Goal: Contribute content: Contribute content

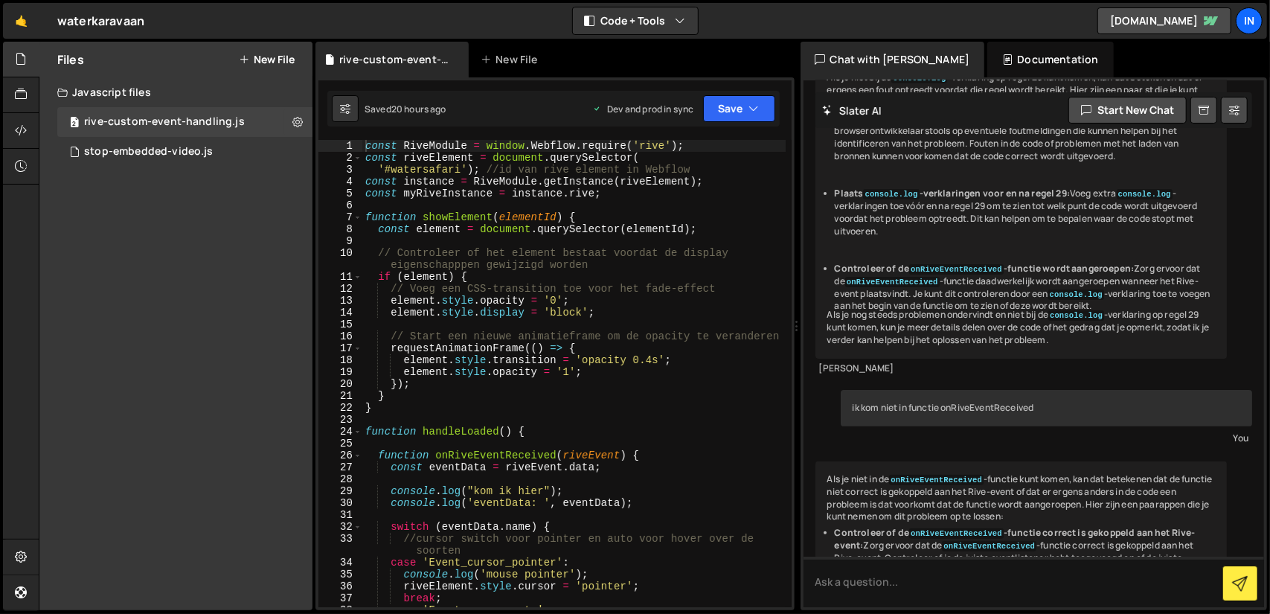
scroll to position [7789, 0]
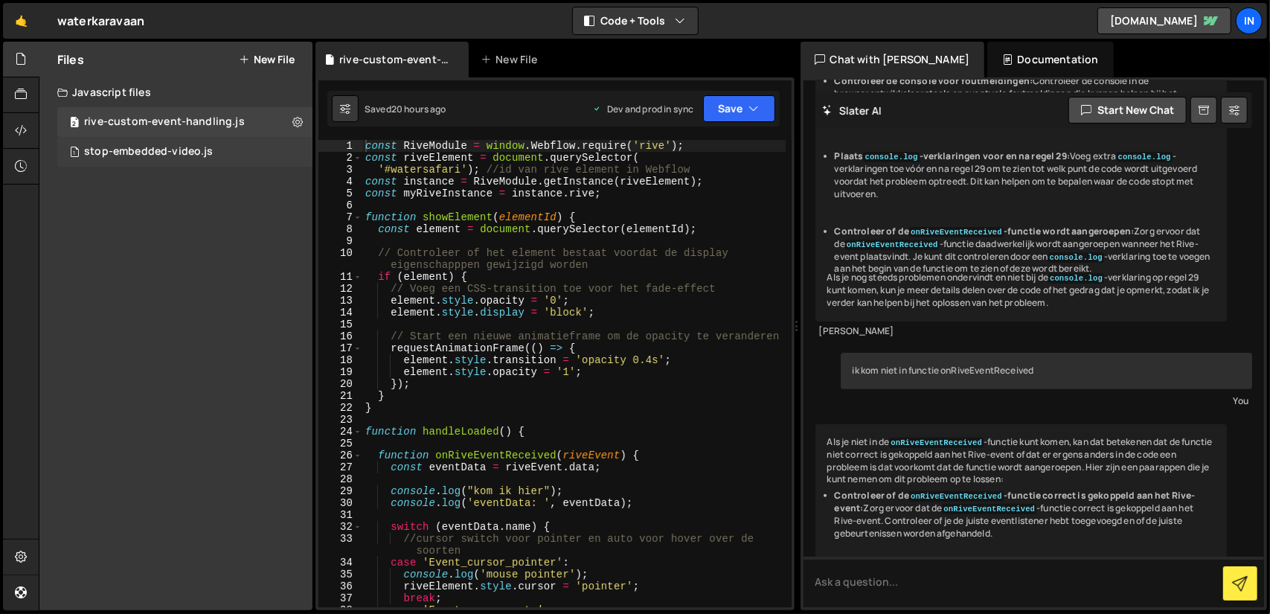
click at [226, 152] on div "1 stop-embedded-video.js 0" at bounding box center [184, 152] width 255 height 30
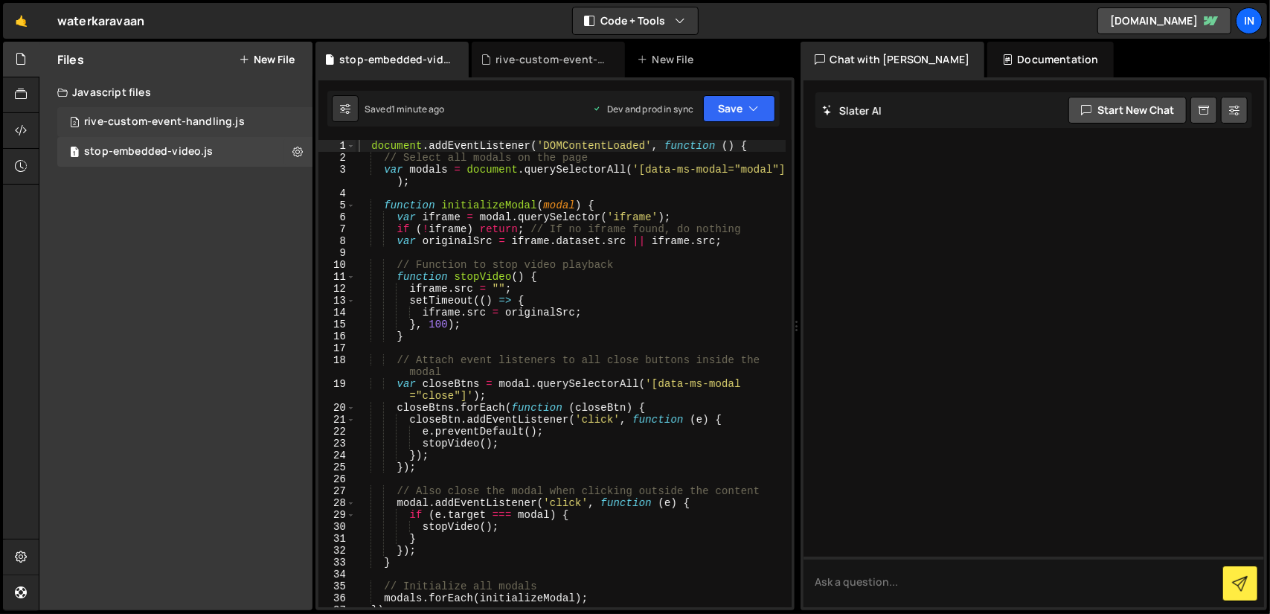
click at [125, 117] on div "rive-custom-event-handling.js" at bounding box center [164, 121] width 161 height 13
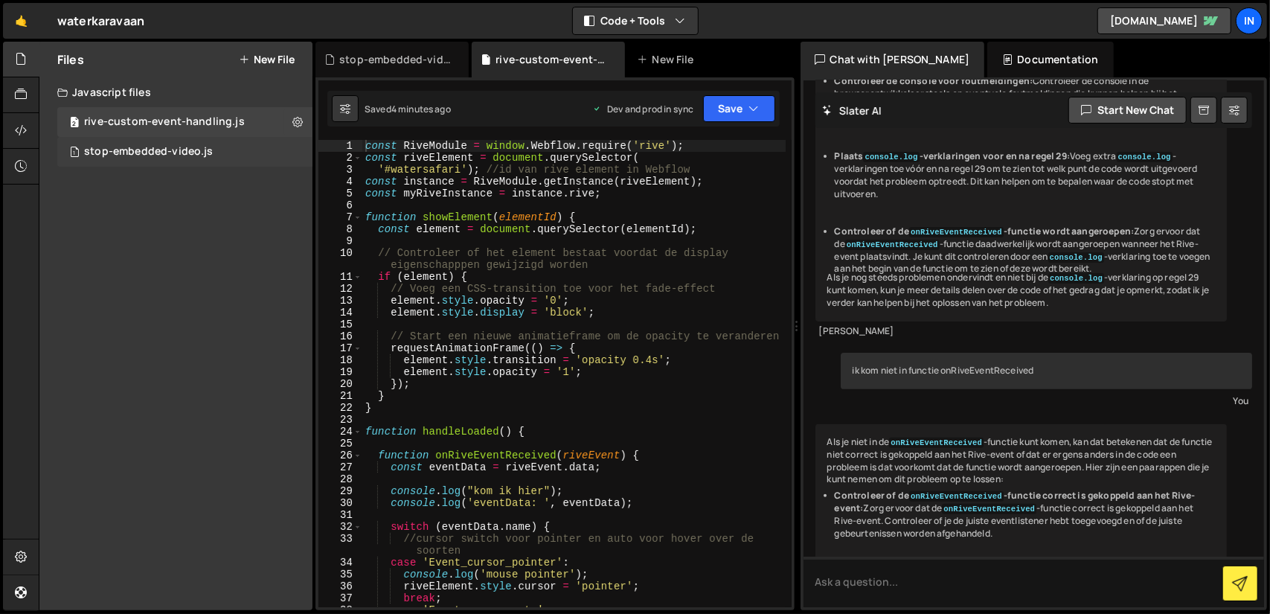
scroll to position [7789, 0]
click at [129, 154] on div "stop-embedded-video.js" at bounding box center [148, 151] width 129 height 13
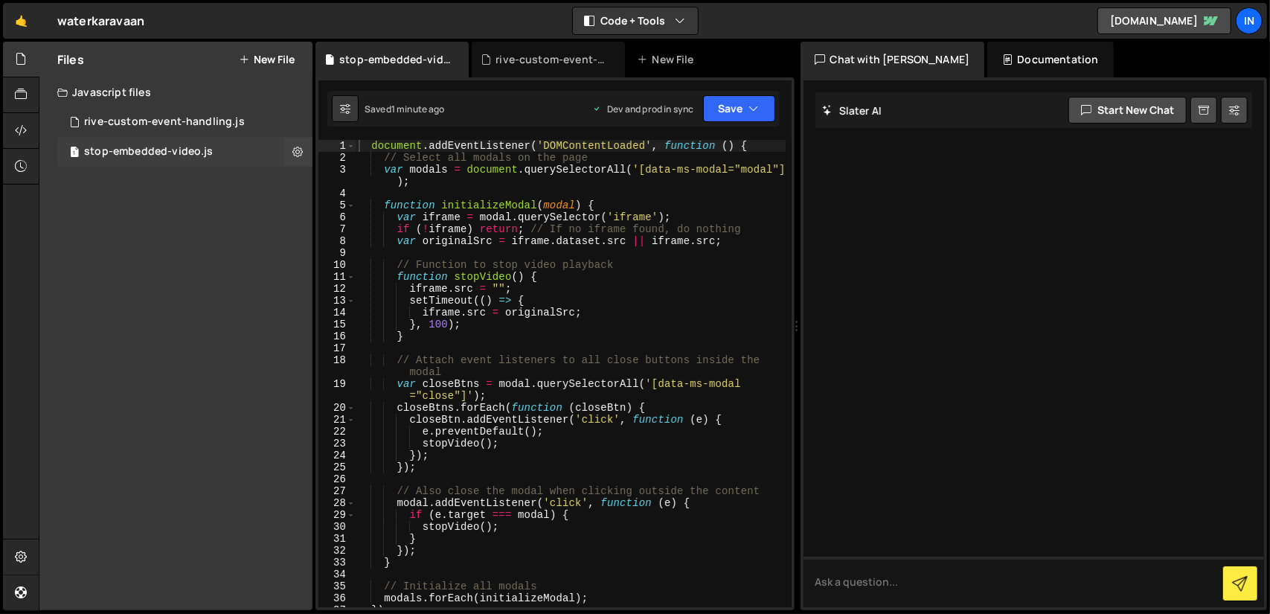
scroll to position [0, 0]
click at [298, 151] on icon at bounding box center [297, 151] width 10 height 14
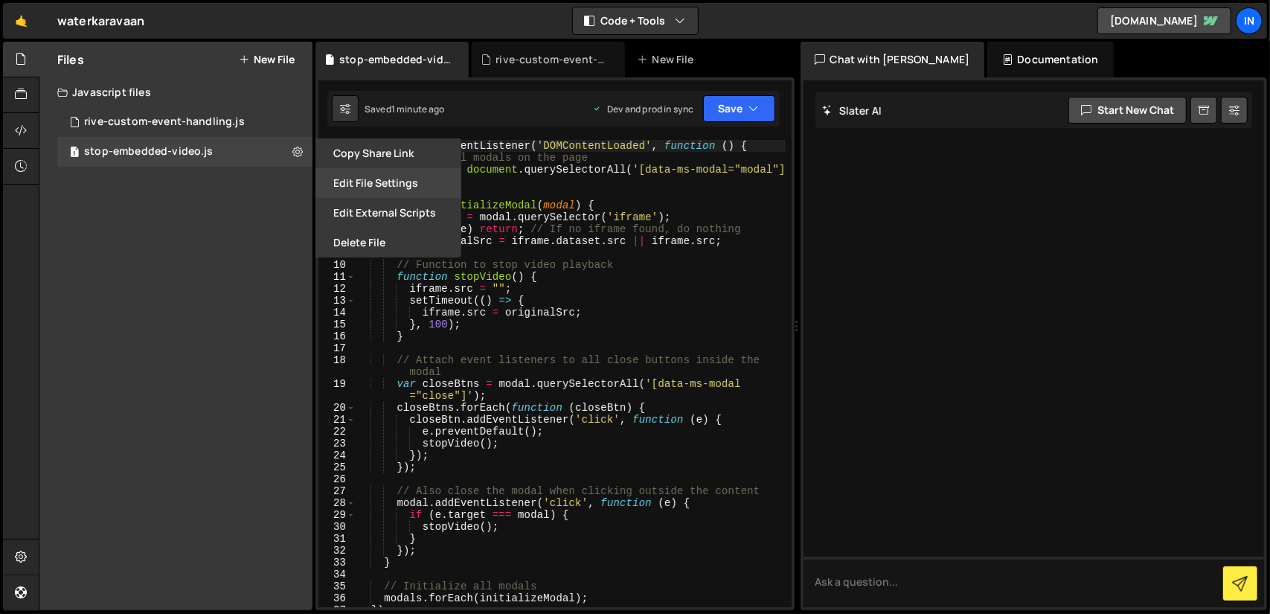
click at [335, 181] on button "Edit File Settings" at bounding box center [388, 183] width 146 height 30
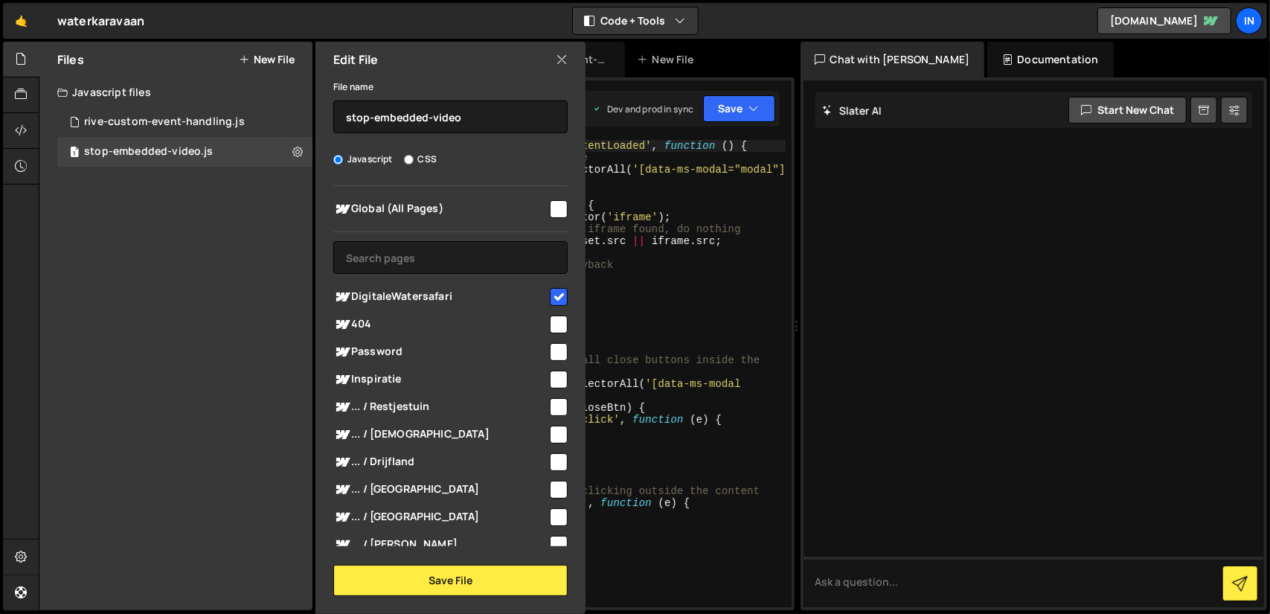
click at [560, 62] on icon at bounding box center [562, 59] width 12 height 16
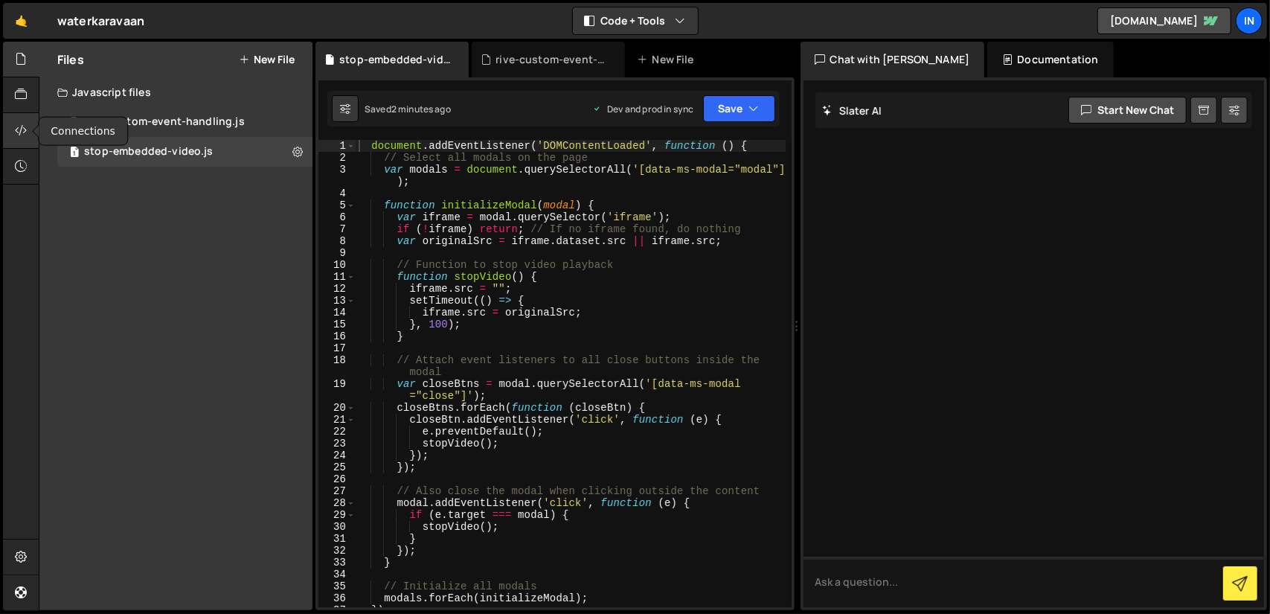
click at [17, 129] on icon at bounding box center [21, 130] width 12 height 16
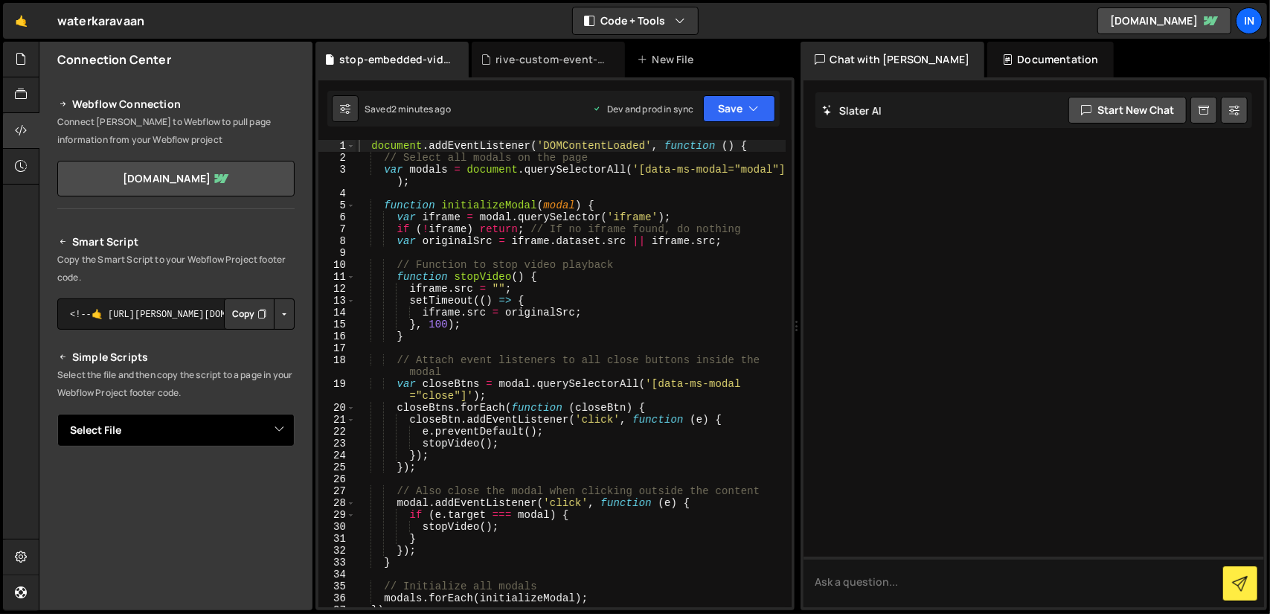
click at [273, 428] on select "Select File rive-custom-event-handling.js stop-embedded-video.js" at bounding box center [175, 430] width 237 height 33
select select "46417"
click at [57, 414] on select "Select File rive-custom-event-handling.js stop-embedded-video.js" at bounding box center [175, 430] width 237 height 33
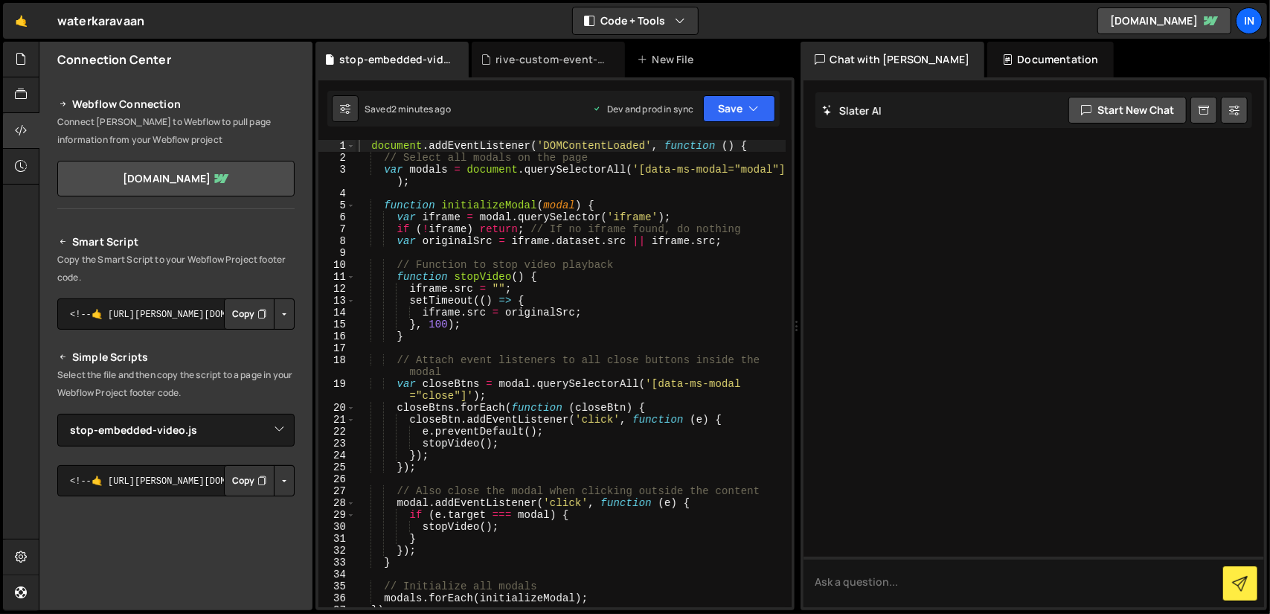
click at [280, 481] on button "Button group with nested dropdown" at bounding box center [284, 480] width 21 height 31
click at [239, 527] on link "Copy Production Script" at bounding box center [221, 529] width 146 height 21
click at [286, 312] on button "Button group with nested dropdown" at bounding box center [284, 313] width 21 height 31
click at [248, 360] on link "Copy Production Script" at bounding box center [221, 363] width 146 height 21
click at [241, 310] on button "Copy" at bounding box center [249, 313] width 51 height 31
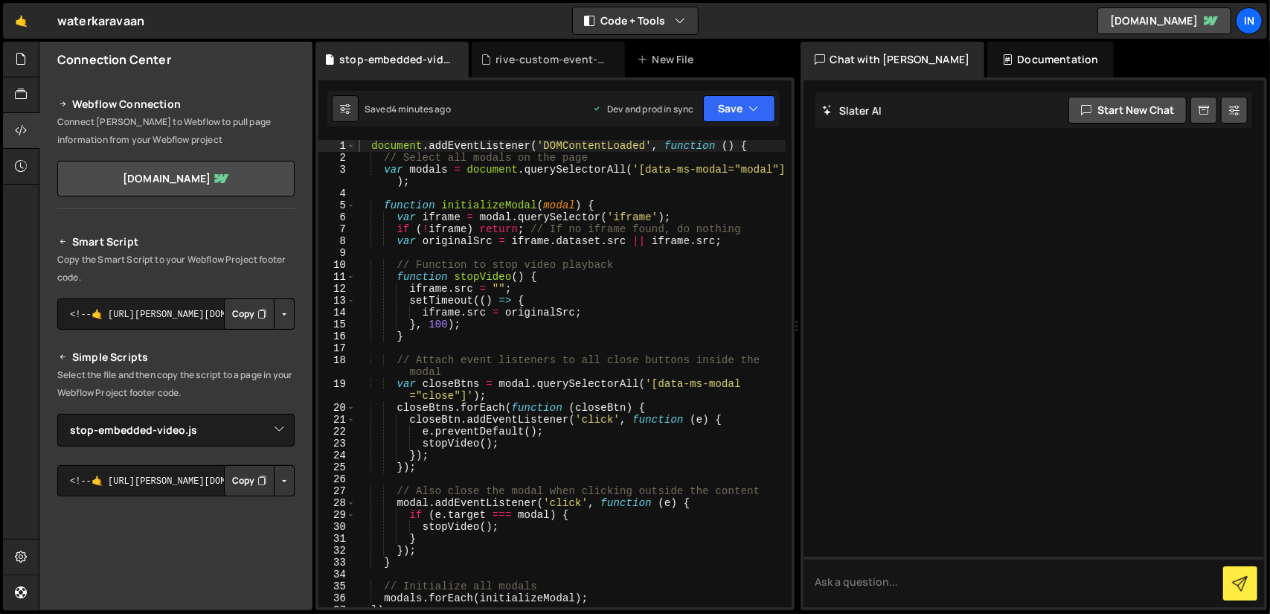
click at [276, 315] on button "Button group with nested dropdown" at bounding box center [284, 313] width 21 height 31
click at [235, 359] on link "Copy Production Script" at bounding box center [221, 363] width 146 height 21
click at [240, 318] on button "Copy" at bounding box center [249, 313] width 51 height 31
click at [274, 434] on select "Select File rive-custom-event-handling.js stop-embedded-video.js" at bounding box center [175, 430] width 237 height 33
click at [57, 414] on select "Select File rive-custom-event-handling.js stop-embedded-video.js" at bounding box center [175, 430] width 237 height 33
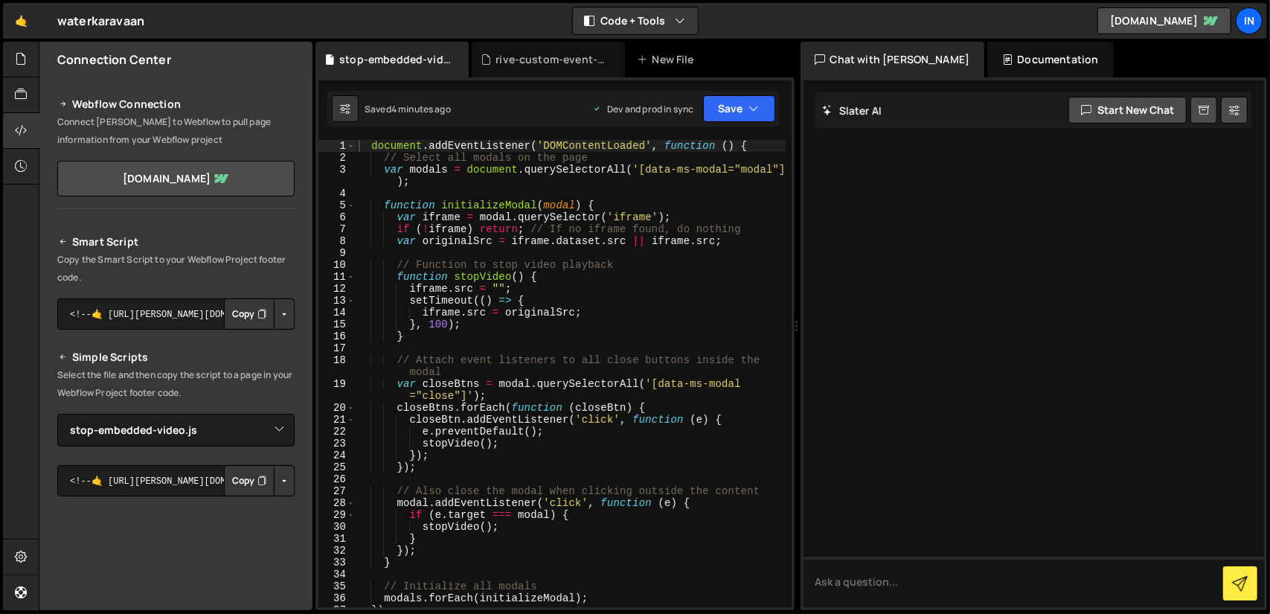
click at [277, 480] on button "Button group with nested dropdown" at bounding box center [284, 480] width 21 height 31
click at [235, 530] on link "Copy Production Script" at bounding box center [221, 529] width 146 height 21
click at [245, 483] on button "Copy" at bounding box center [249, 480] width 51 height 31
click at [274, 481] on button "Button group with nested dropdown" at bounding box center [284, 480] width 21 height 31
click at [221, 531] on link "Copy Production Script" at bounding box center [221, 529] width 146 height 21
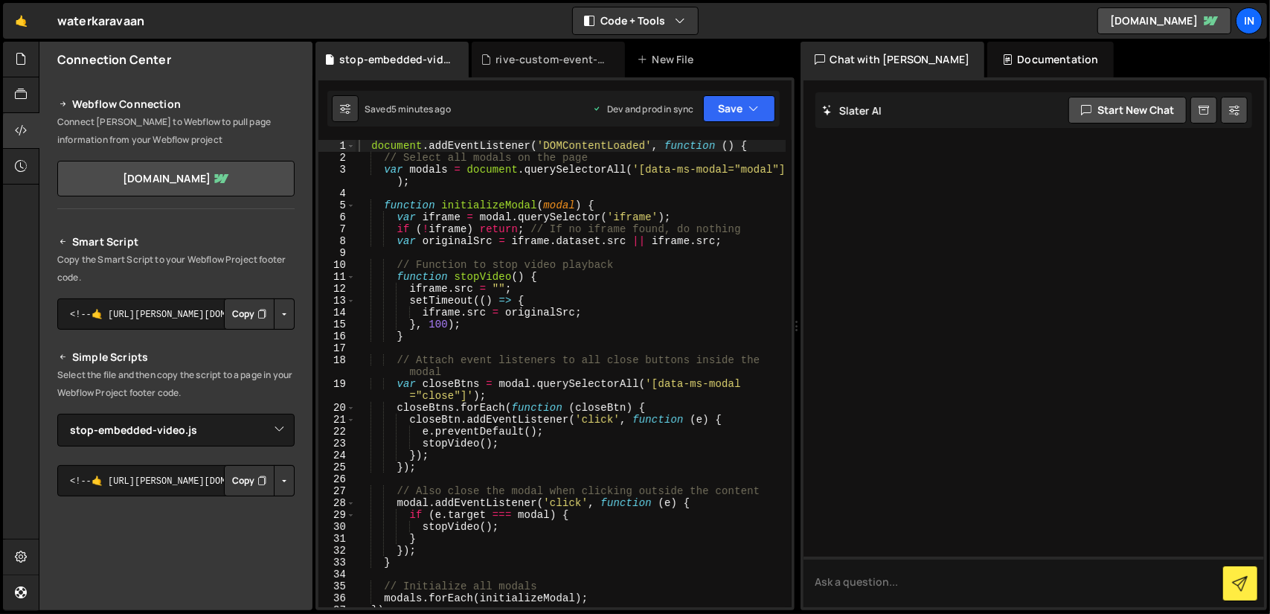
click at [232, 481] on button "Copy" at bounding box center [249, 480] width 51 height 31
click at [24, 47] on div at bounding box center [21, 60] width 36 height 36
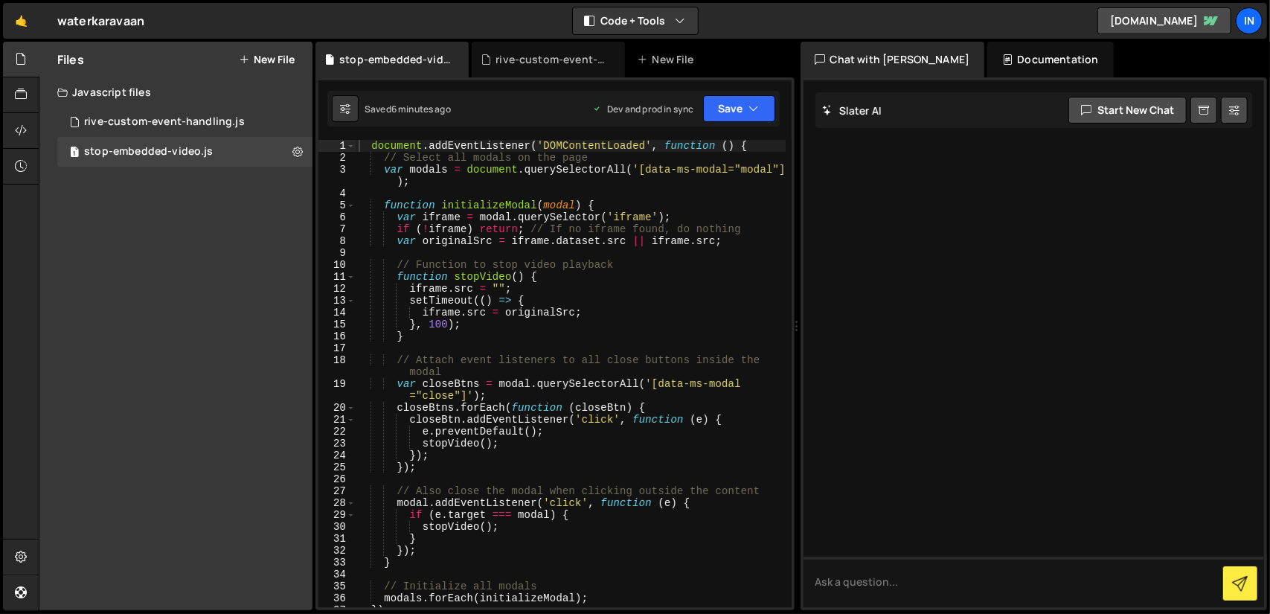
click at [255, 62] on button "New File" at bounding box center [267, 60] width 56 height 12
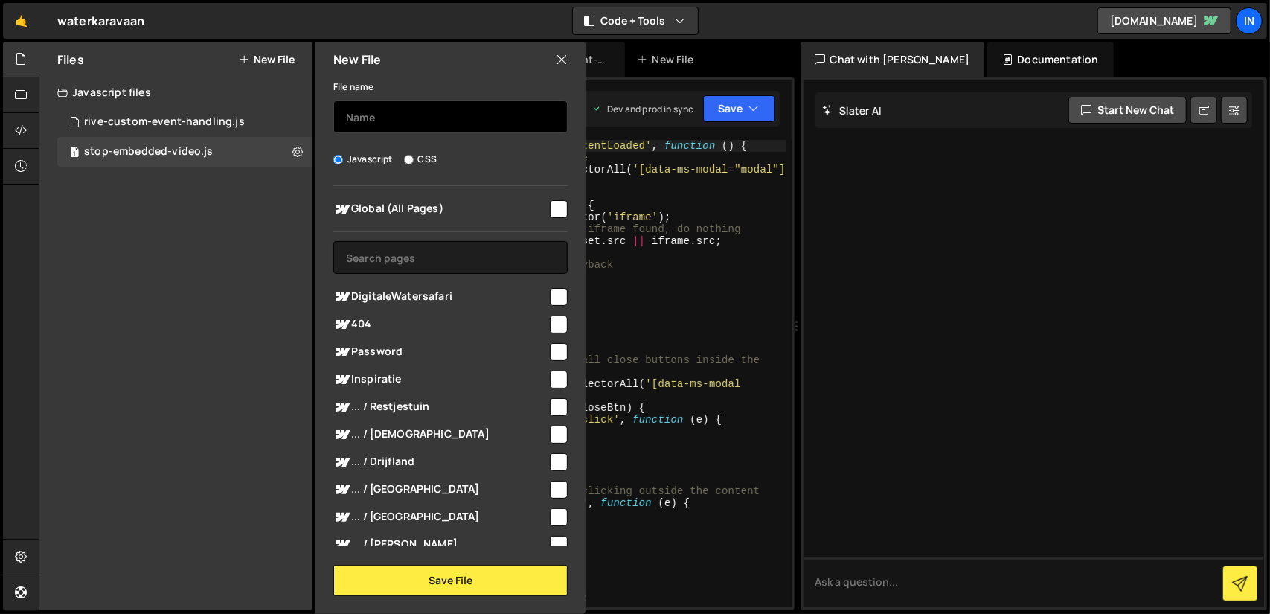
click at [399, 118] on input "text" at bounding box center [450, 116] width 234 height 33
type input "rive-resize-window"
click at [550, 296] on input "checkbox" at bounding box center [559, 297] width 18 height 18
checkbox input "true"
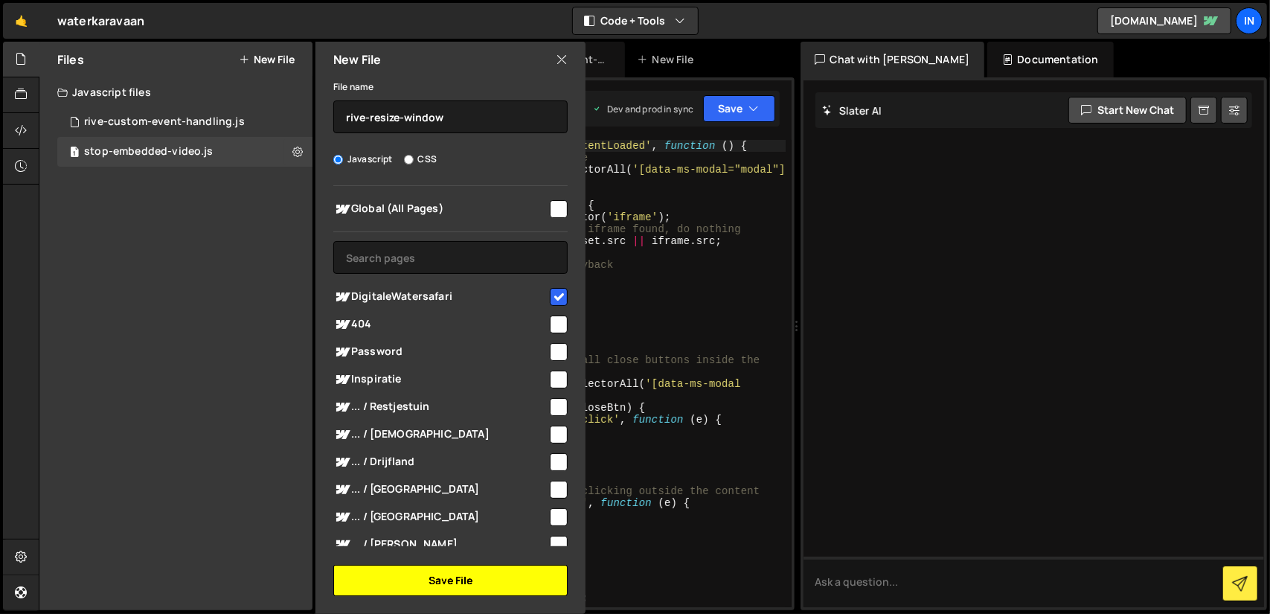
click at [429, 578] on button "Save File" at bounding box center [450, 580] width 234 height 31
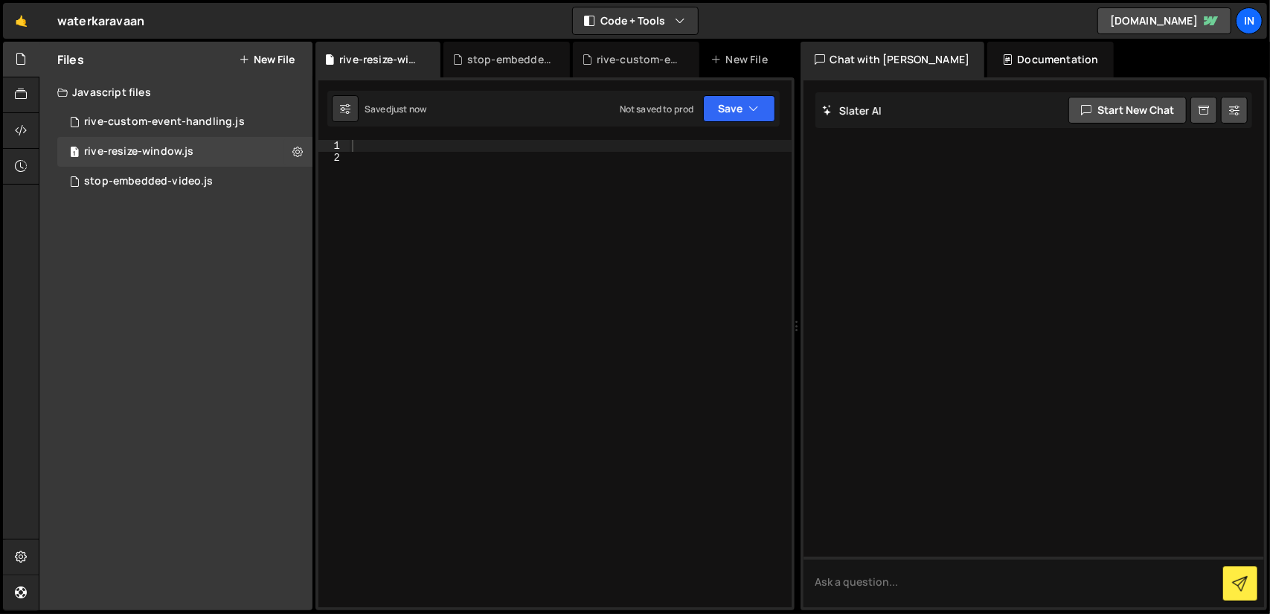
click at [372, 146] on div at bounding box center [570, 385] width 443 height 491
paste textarea "}; </script>"
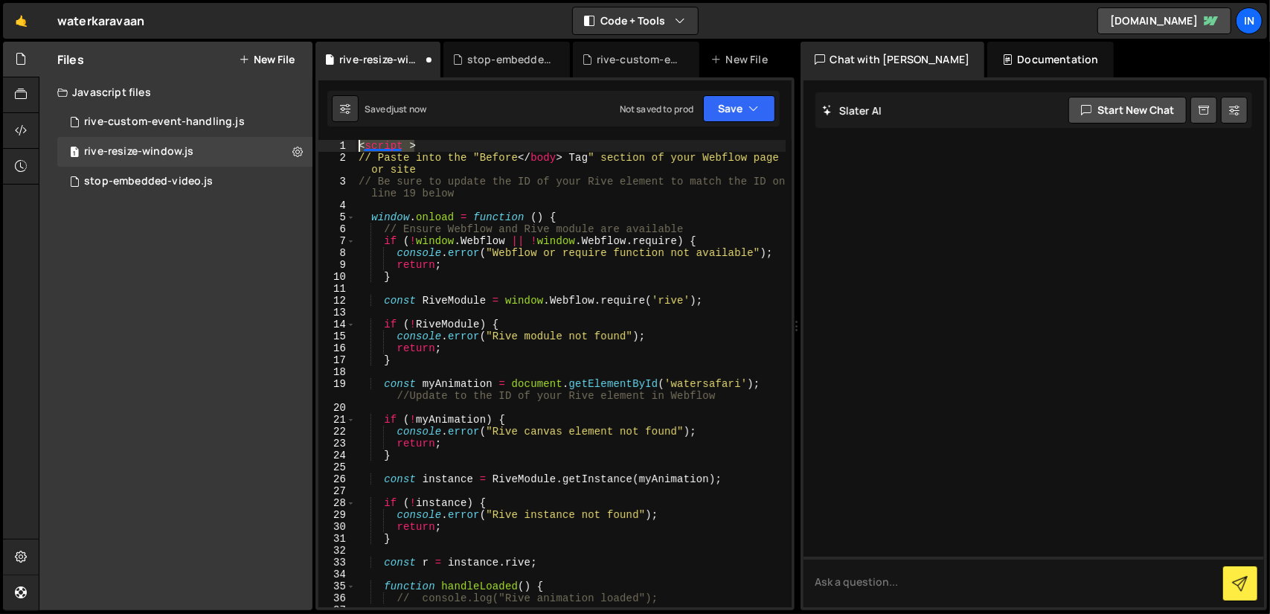
drag, startPoint x: 437, startPoint y: 145, endPoint x: 350, endPoint y: 142, distance: 87.8
click at [350, 142] on div "}; </script> 1 2 3 4 5 6 7 8 9 10 11 12 13 14 15 16 17 18 19 20 21 22 23 24 25 …" at bounding box center [554, 373] width 473 height 467
type textarea "<script >"
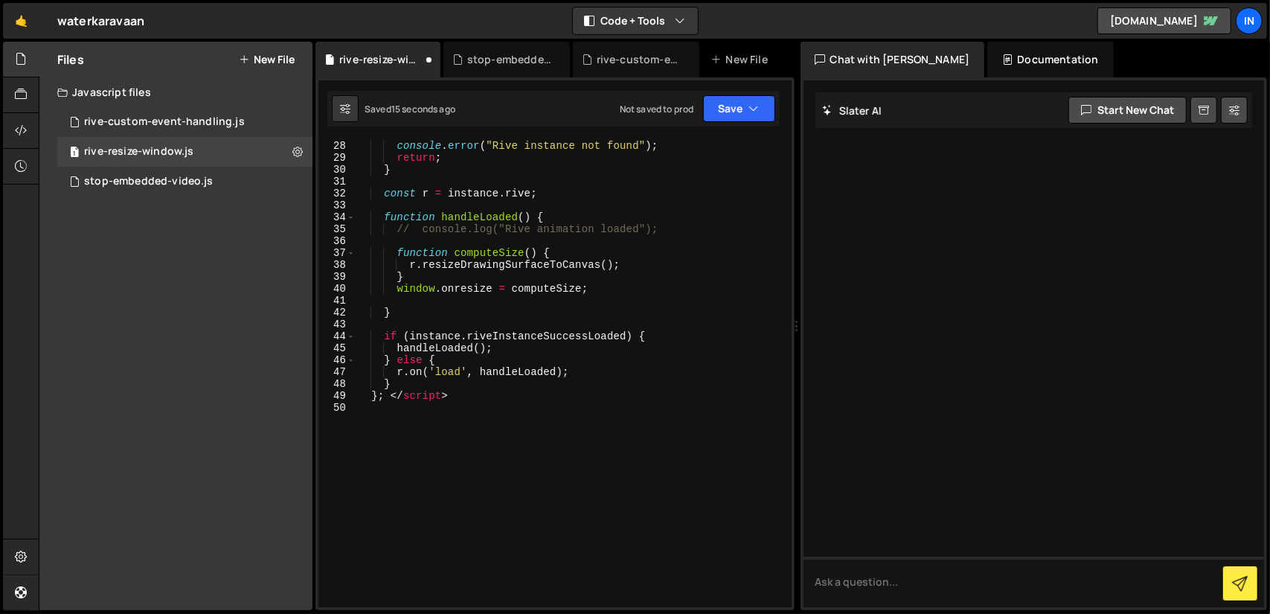
scroll to position [391, 0]
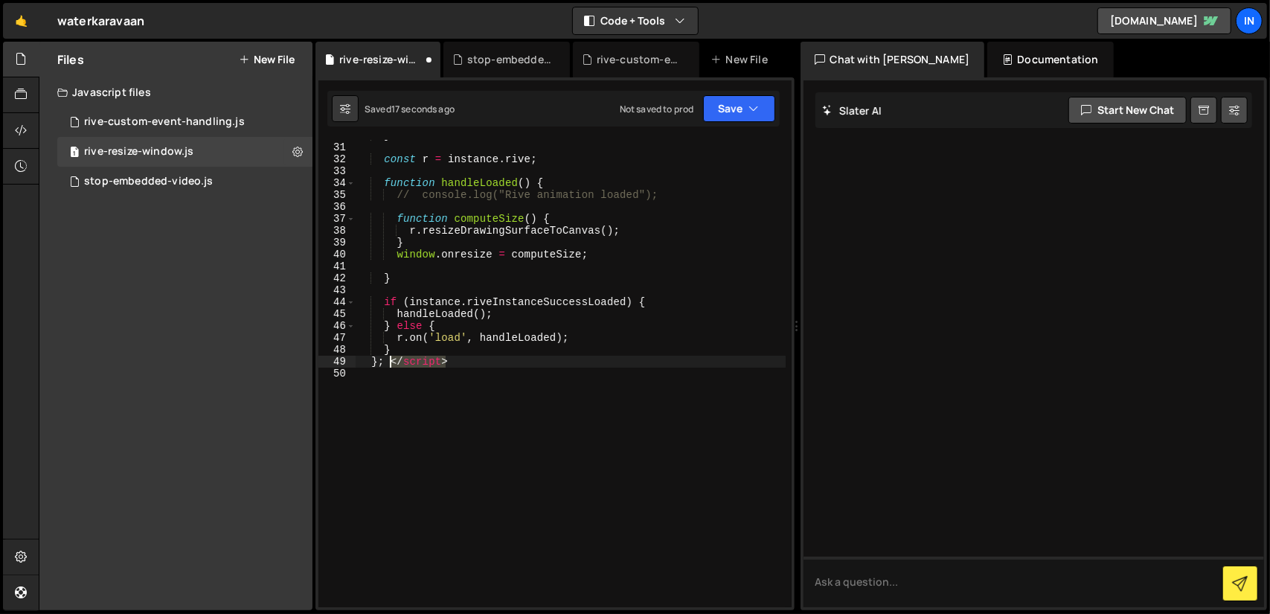
drag, startPoint x: 463, startPoint y: 361, endPoint x: 391, endPoint y: 361, distance: 72.2
click at [391, 361] on div "} const r = instance . rive ; function handleLoaded ( ) { // console.log("Rive …" at bounding box center [571, 374] width 430 height 491
type textarea "};"
click at [504, 523] on div "} const r = instance . rive ; function handleLoaded ( ) { // console.log("Rive …" at bounding box center [571, 374] width 430 height 491
click at [747, 108] on button "Save" at bounding box center [739, 108] width 72 height 27
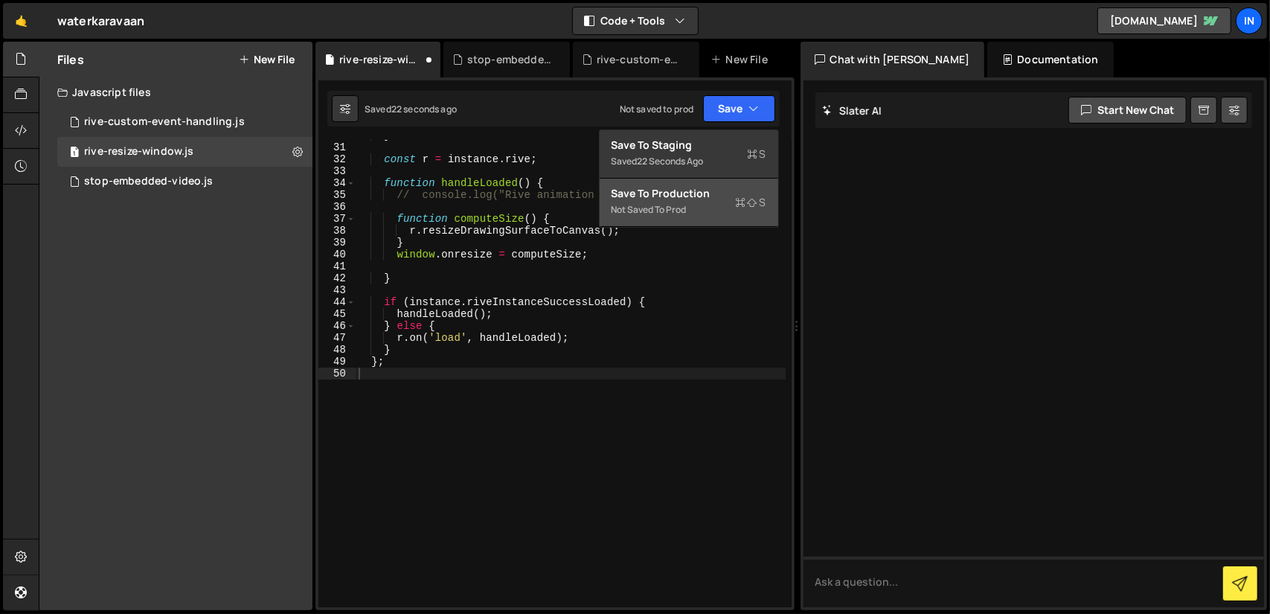
click at [698, 192] on div "Save to Production S" at bounding box center [688, 193] width 155 height 15
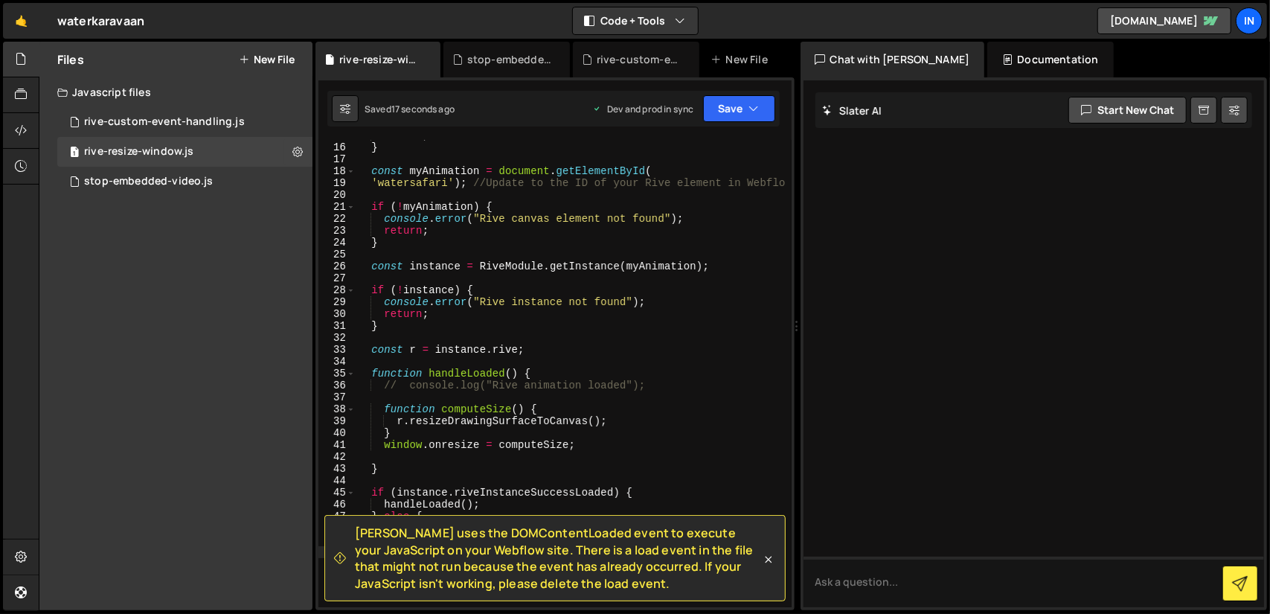
scroll to position [0, 0]
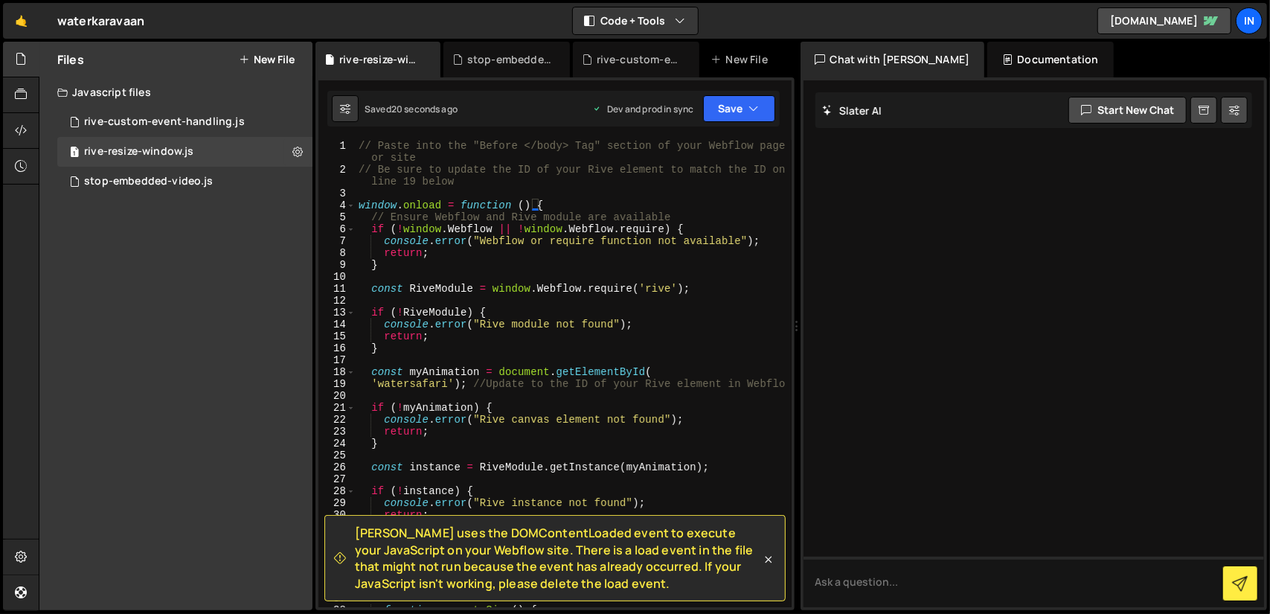
type textarea "window.onload = function () {"
drag, startPoint x: 549, startPoint y: 205, endPoint x: 352, endPoint y: 206, distance: 197.1
click at [352, 206] on div "window.onload = function () { 1 2 3 4 5 6 7 8 9 10 11 12 13 14 15 16 17 18 19 2…" at bounding box center [554, 373] width 473 height 467
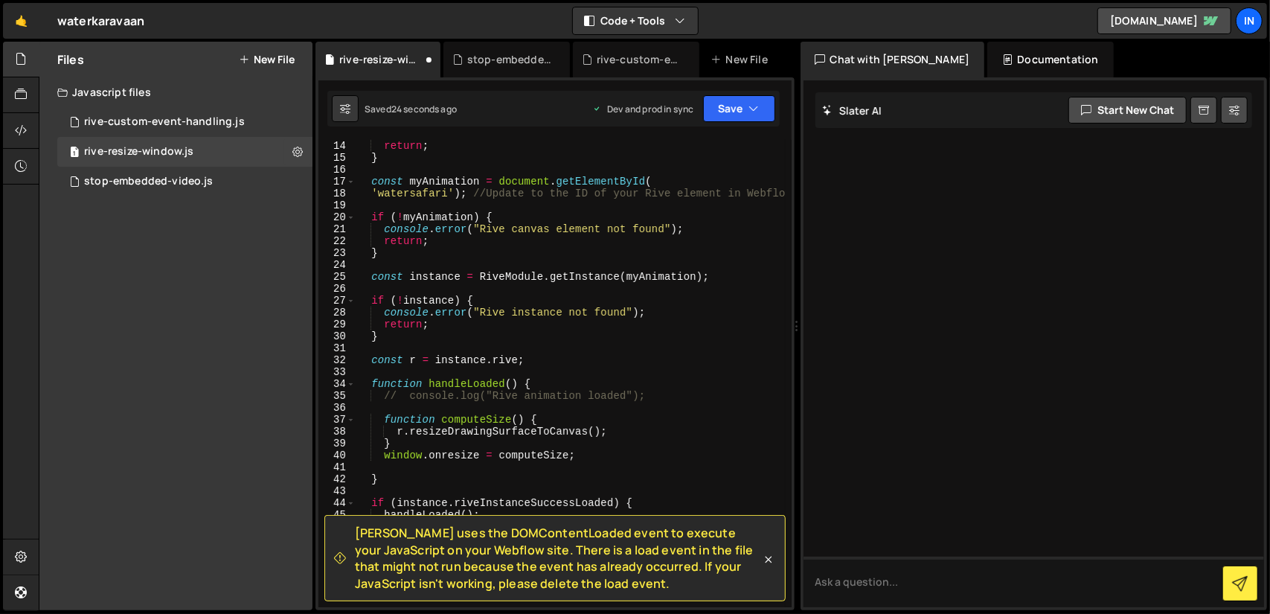
scroll to position [379, 0]
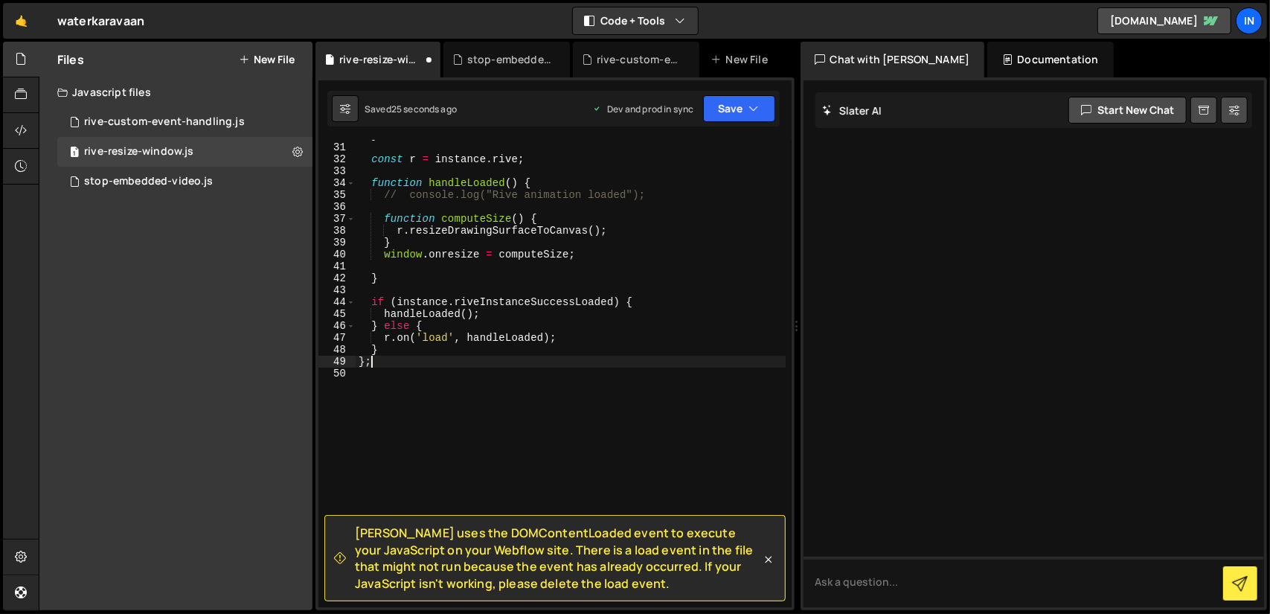
drag, startPoint x: 381, startPoint y: 365, endPoint x: 334, endPoint y: 364, distance: 46.9
click at [334, 364] on div "30 31 32 33 34 35 36 37 38 39 40 41 42 43 44 45 46 47 48 49 50 } const r = inst…" at bounding box center [554, 373] width 473 height 467
type textarea "};"
type textarea "}"
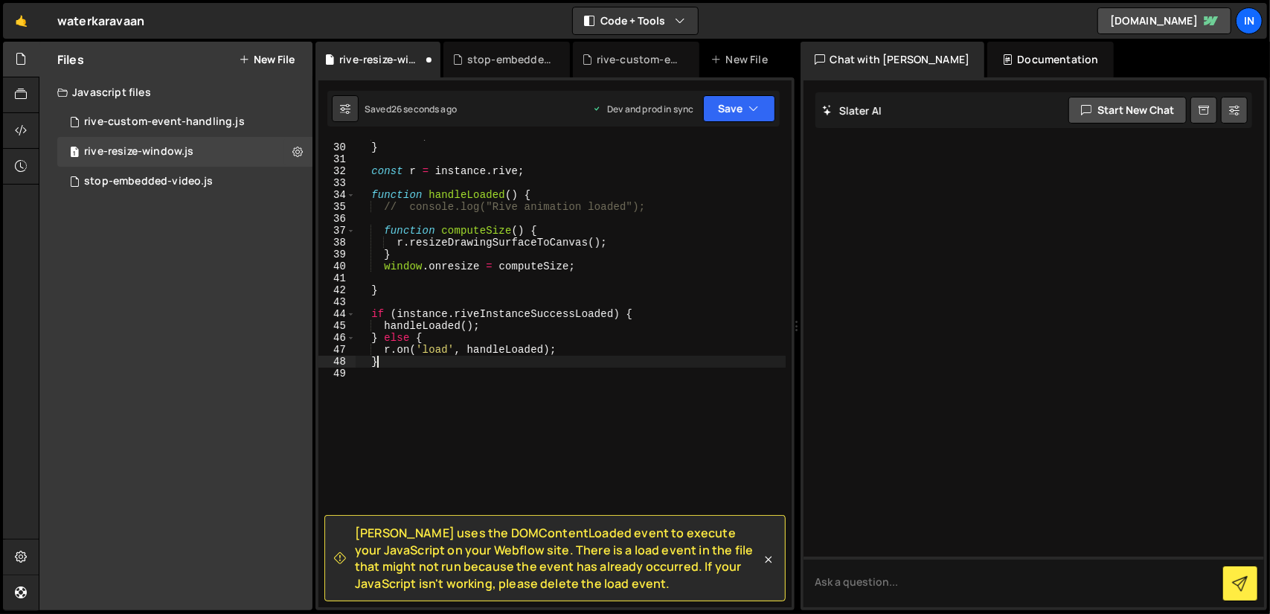
scroll to position [367, 0]
click at [754, 106] on icon "button" at bounding box center [754, 108] width 10 height 15
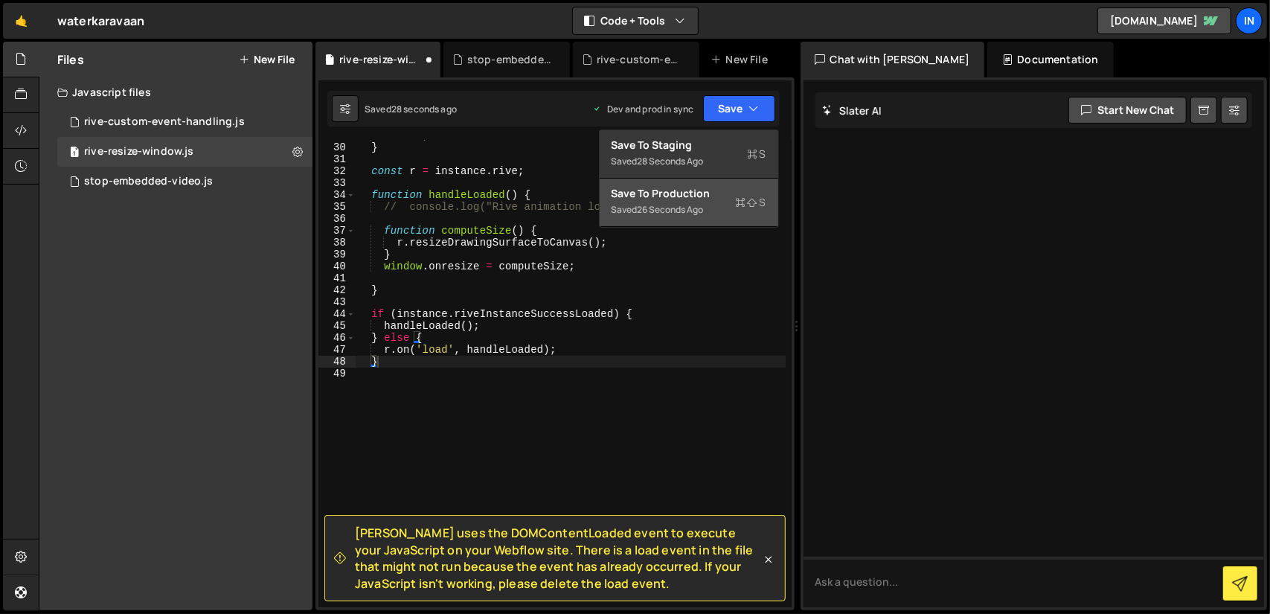
click at [701, 197] on div "Save to Production S" at bounding box center [688, 193] width 155 height 15
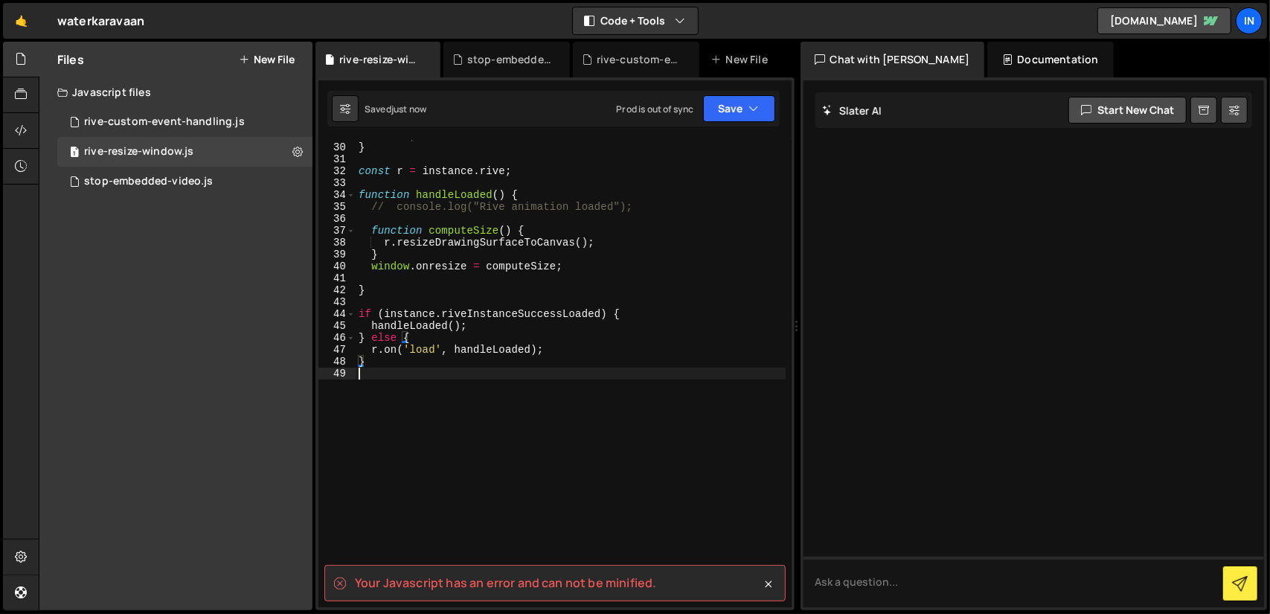
click at [591, 402] on div "return ; } const r = instance . rive ; function handleLoaded ( ) { // console.l…" at bounding box center [571, 374] width 430 height 491
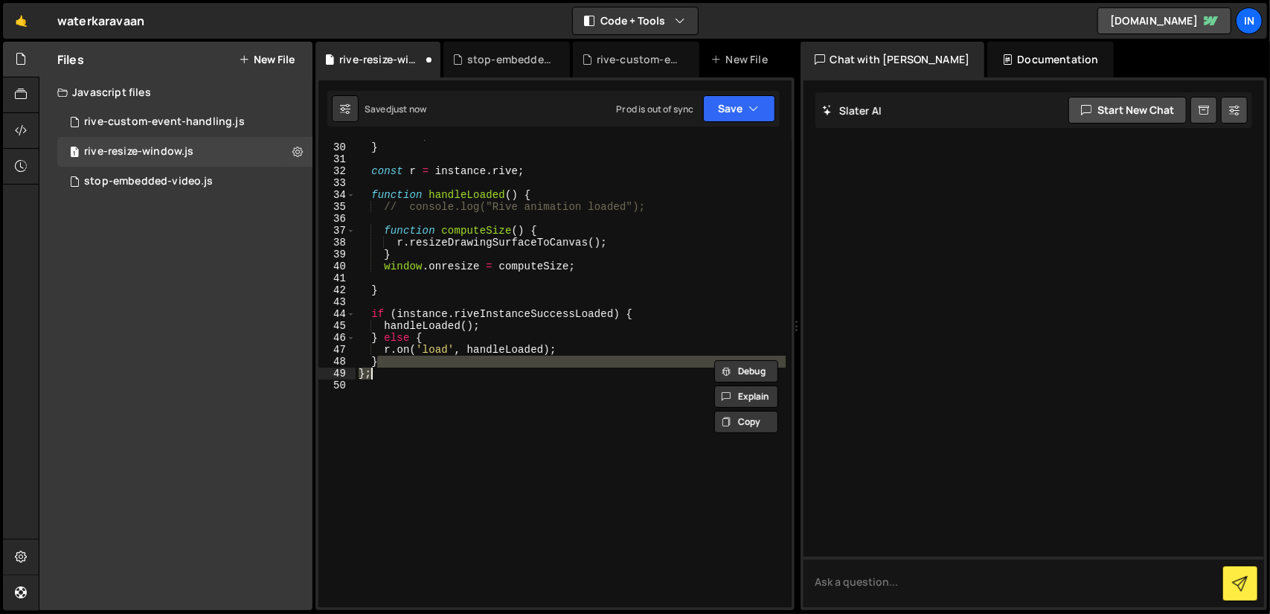
scroll to position [0, 0]
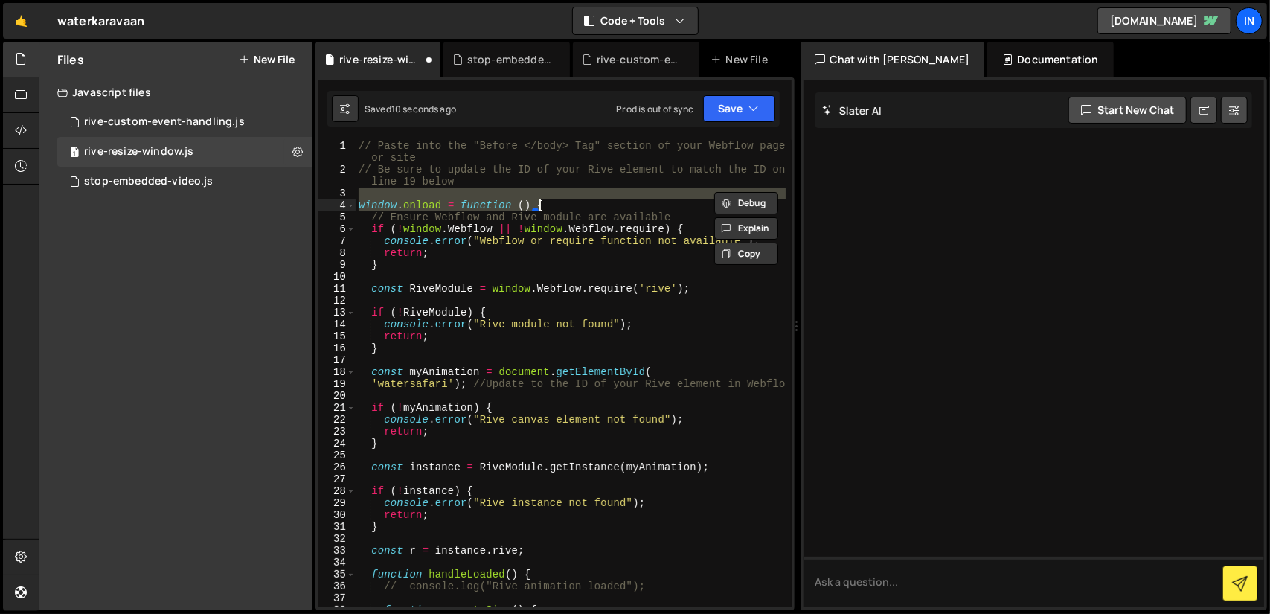
click at [576, 203] on div "// Paste into the "Before </body> Tag" section of your Webflow page or site // …" at bounding box center [571, 373] width 430 height 467
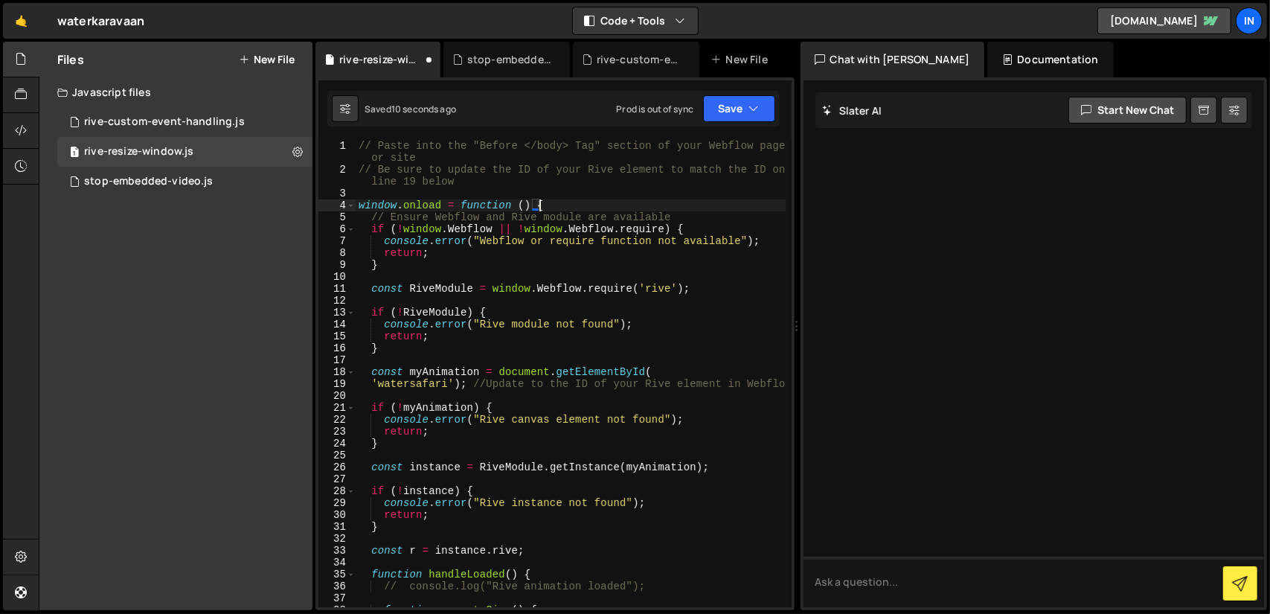
click at [534, 206] on div "// Paste into the "Before </body> Tag" section of your Webflow page or site // …" at bounding box center [571, 391] width 430 height 503
click at [539, 206] on div "// Paste into the "Before </body> Tag" section of your Webflow page or site // …" at bounding box center [571, 391] width 430 height 503
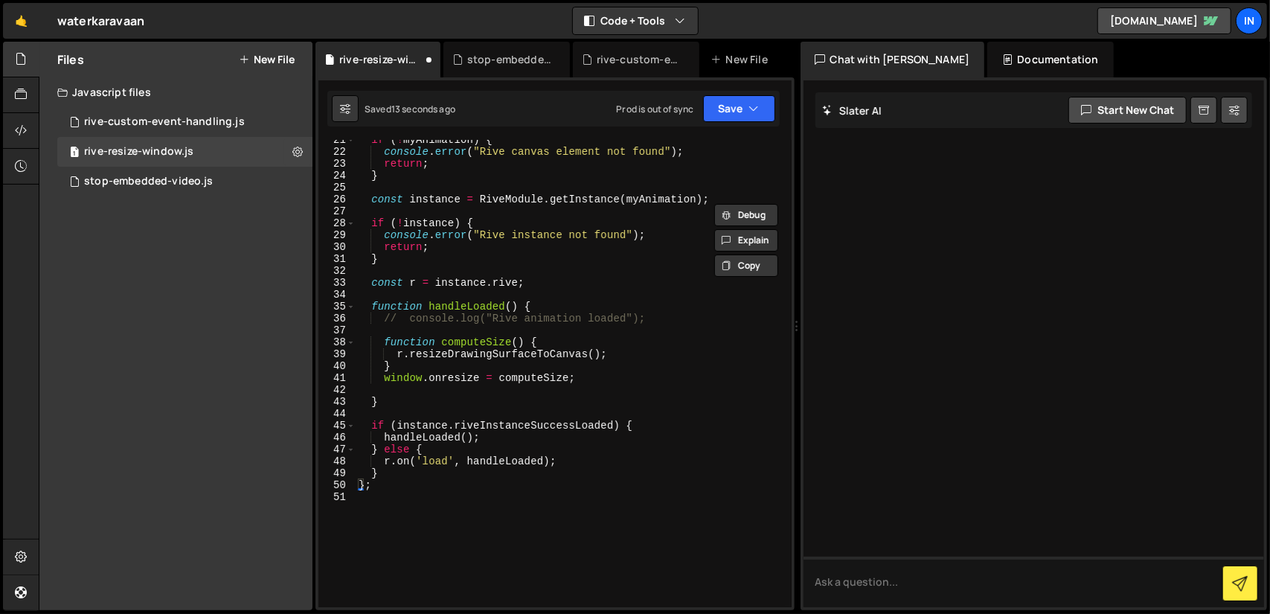
scroll to position [391, 0]
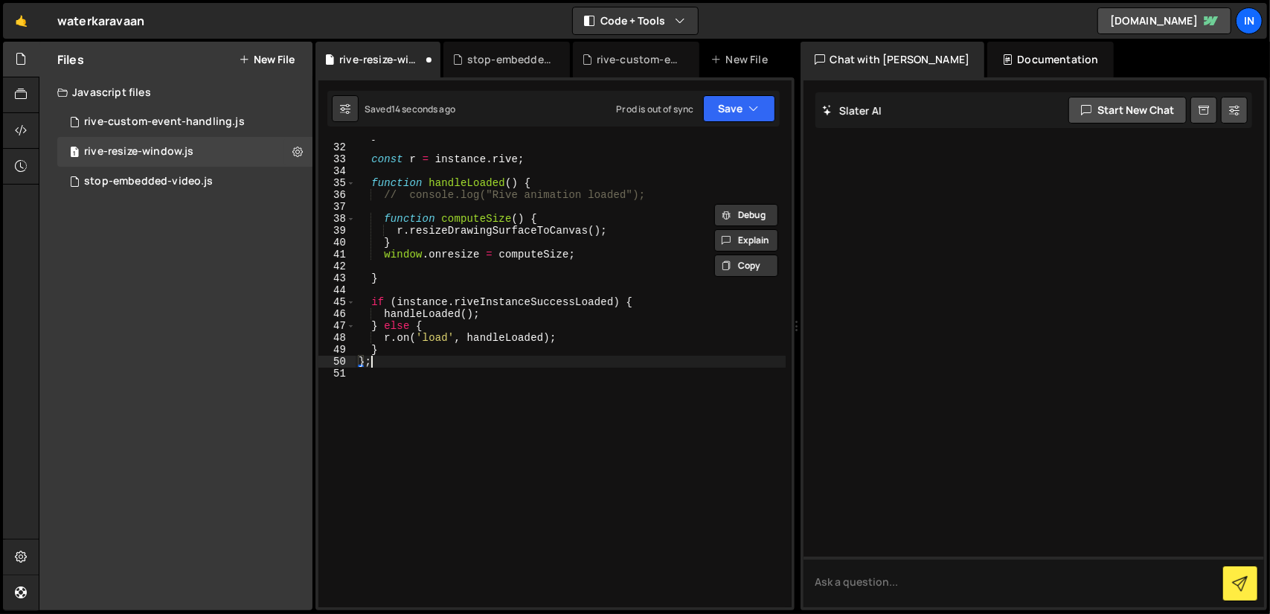
click at [382, 364] on div "} const r = instance . rive ; function handleLoaded ( ) { // console.log("Rive …" at bounding box center [571, 374] width 430 height 491
type textarea "}"
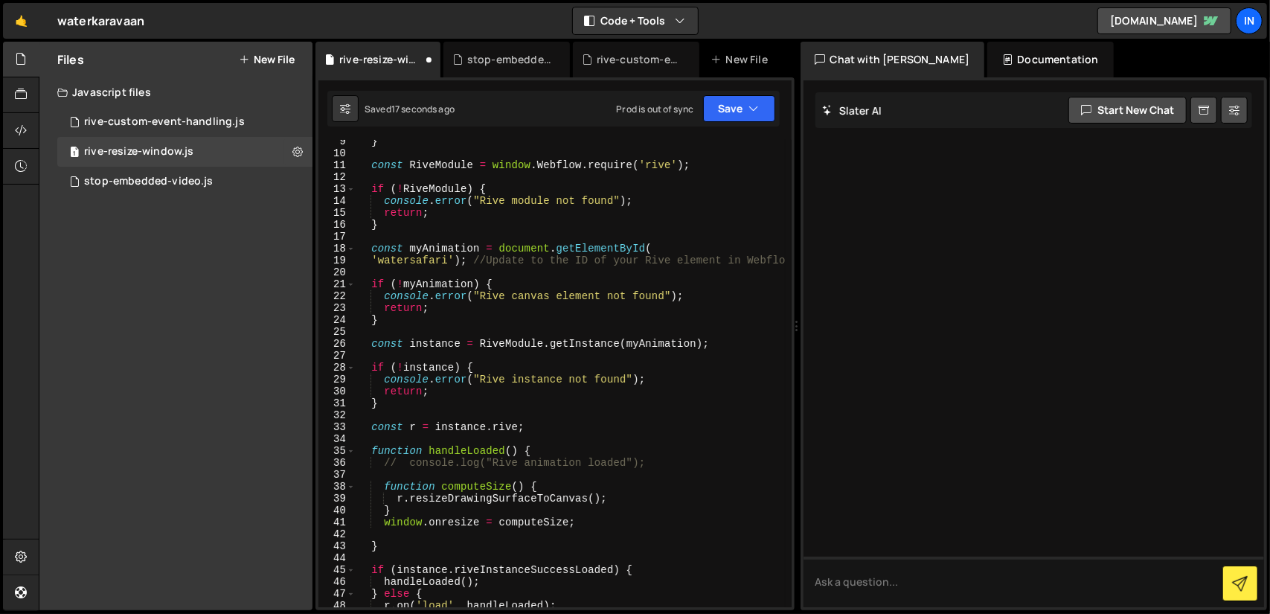
scroll to position [0, 0]
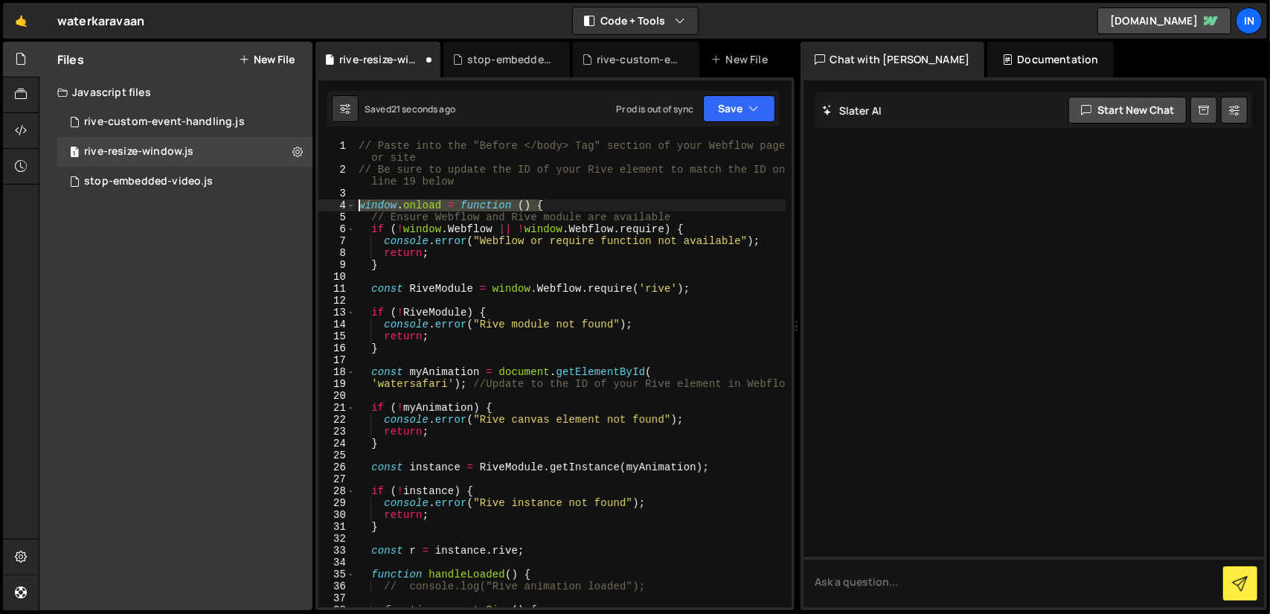
drag, startPoint x: 552, startPoint y: 202, endPoint x: 357, endPoint y: 209, distance: 195.0
click at [357, 209] on div "// Paste into the "Before </body> Tag" section of your Webflow page or site // …" at bounding box center [571, 391] width 430 height 503
type textarea "window.onload = function () {"
click at [752, 106] on icon "button" at bounding box center [754, 108] width 10 height 15
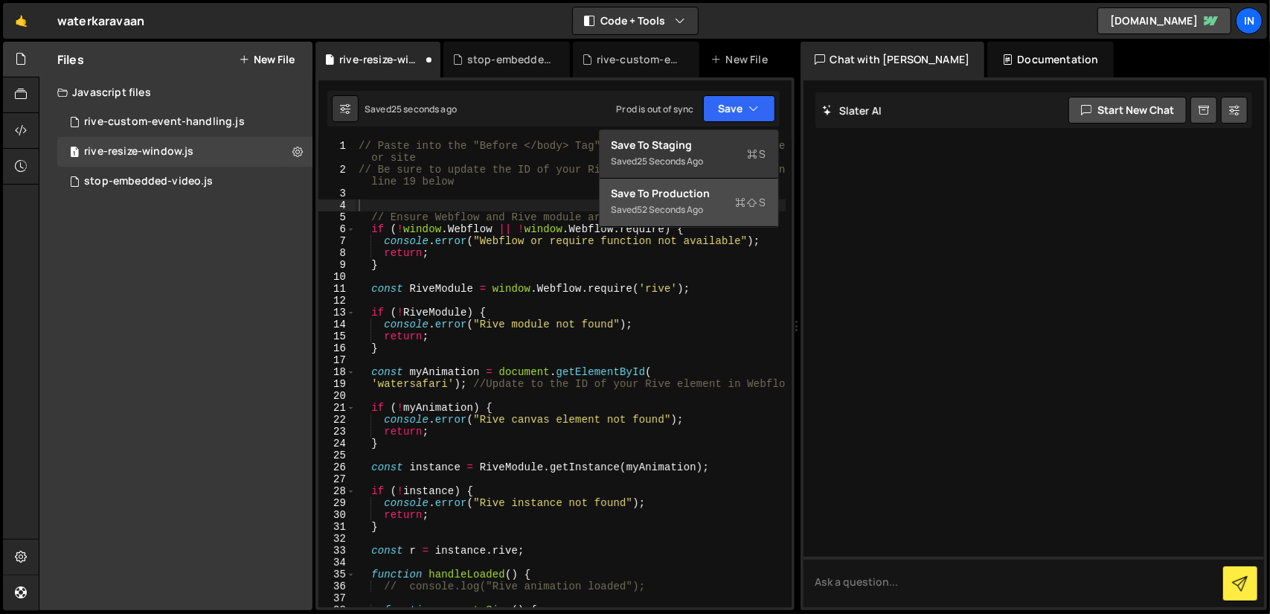
click at [702, 191] on div "Save to Production S" at bounding box center [688, 193] width 155 height 15
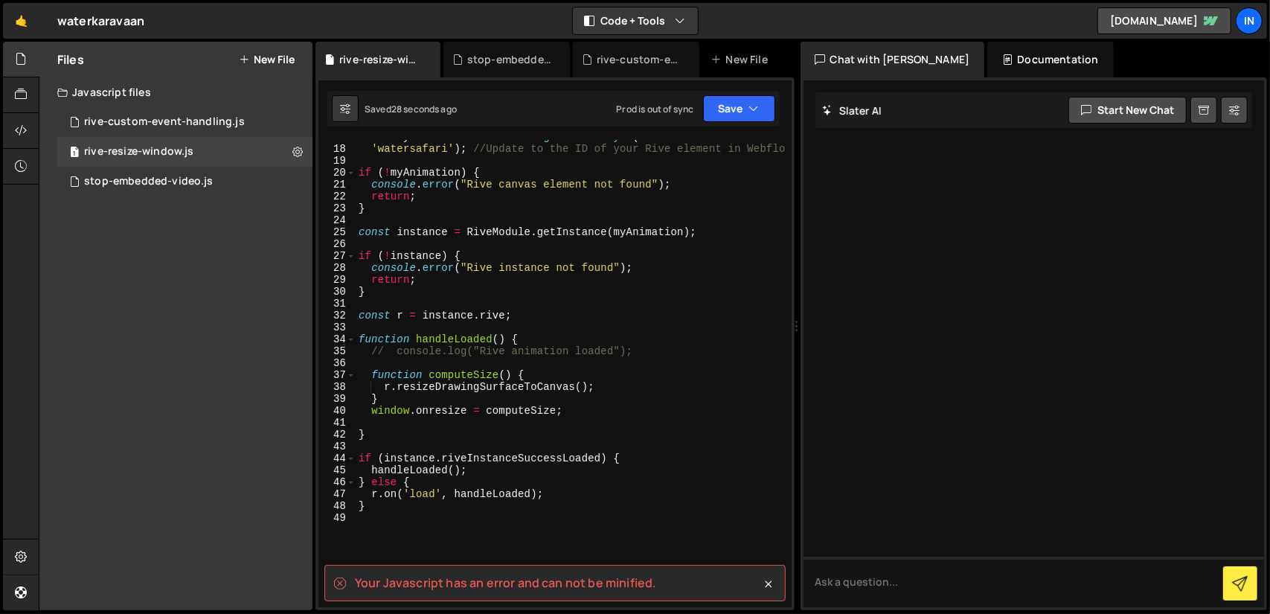
scroll to position [367, 0]
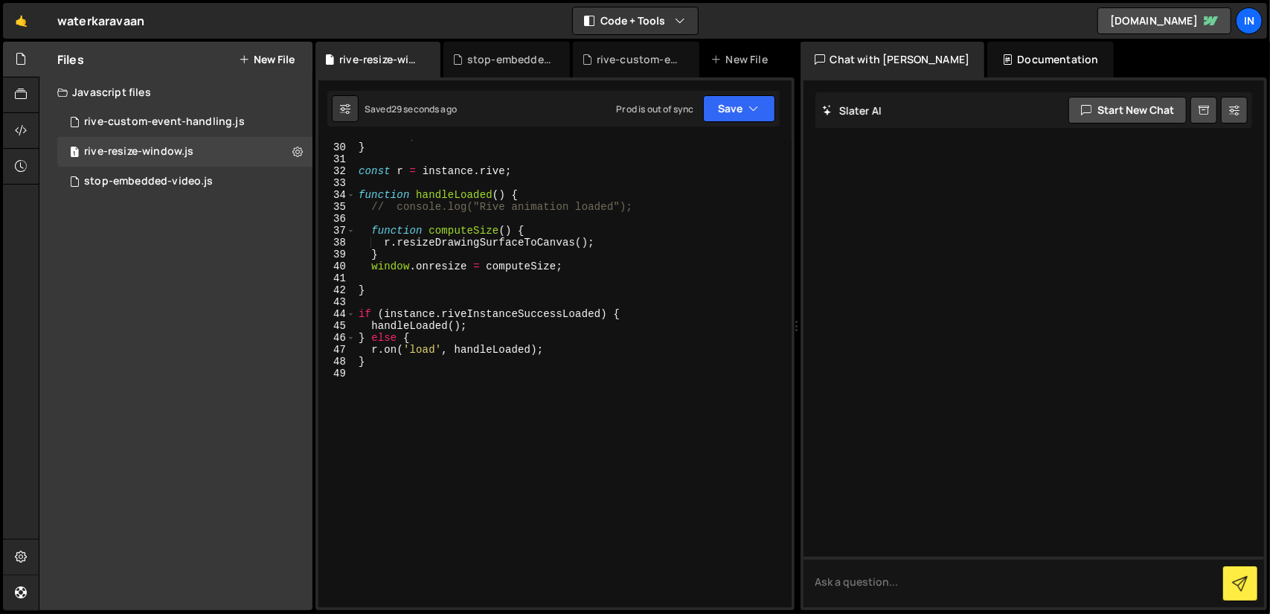
click at [446, 368] on div "return ; } const r = instance . rive ; function handleLoaded ( ) { // console.l…" at bounding box center [571, 374] width 430 height 491
click at [446, 366] on div "return ; } const r = instance . rive ; function handleLoaded ( ) { // console.l…" at bounding box center [571, 374] width 430 height 491
type textarea "};"
click at [754, 102] on icon "button" at bounding box center [754, 108] width 10 height 15
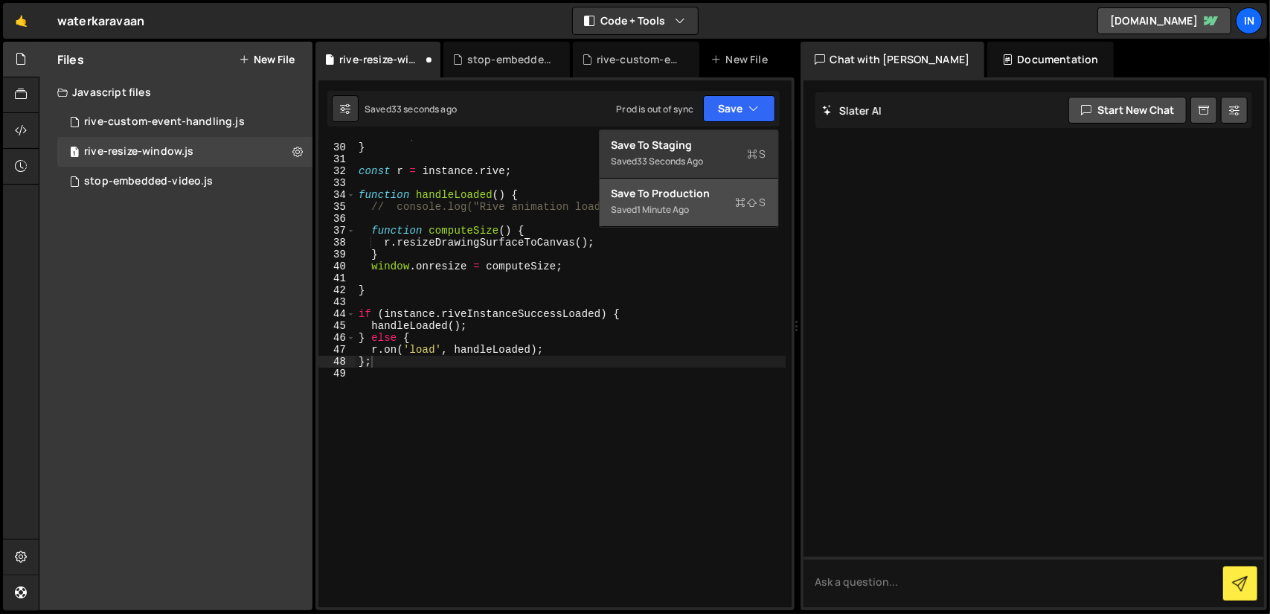
click at [694, 195] on div "Save to Production S" at bounding box center [688, 193] width 155 height 15
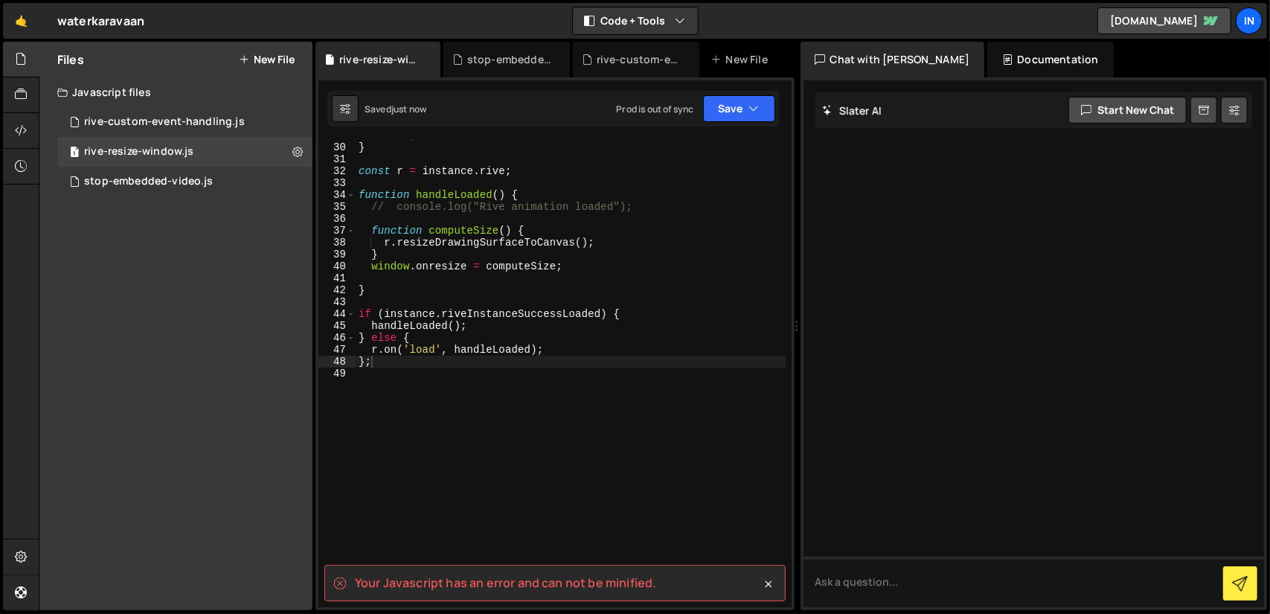
click at [567, 435] on div "return ; } const r = instance . rive ; function handleLoaded ( ) { // console.l…" at bounding box center [571, 374] width 430 height 491
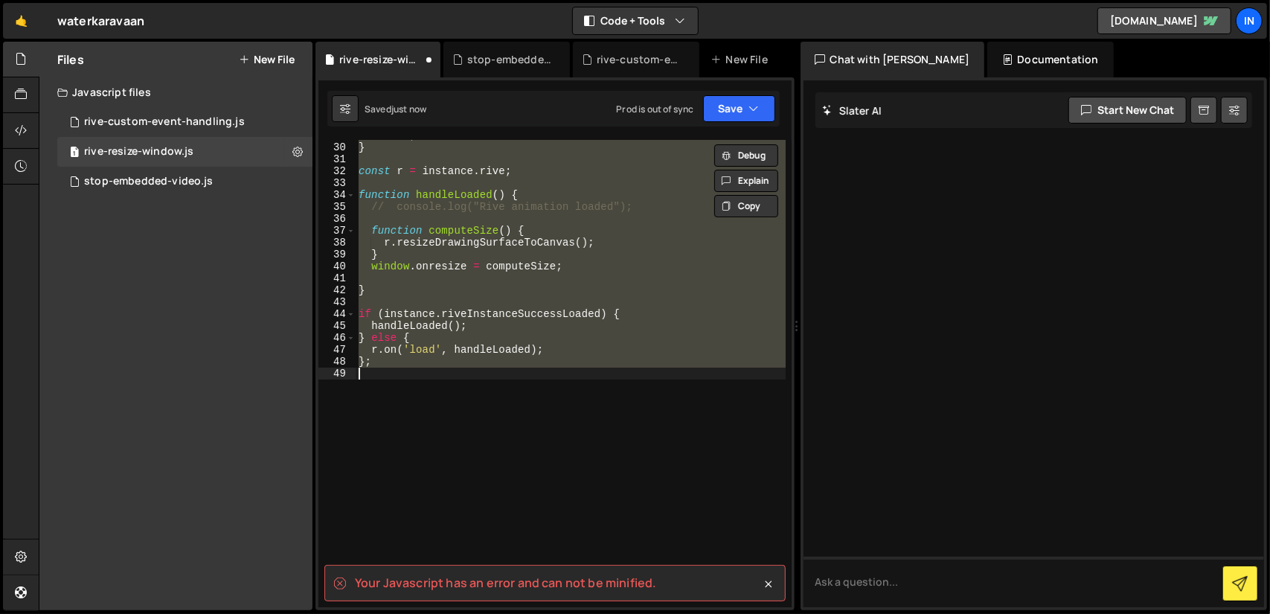
type textarea "}"
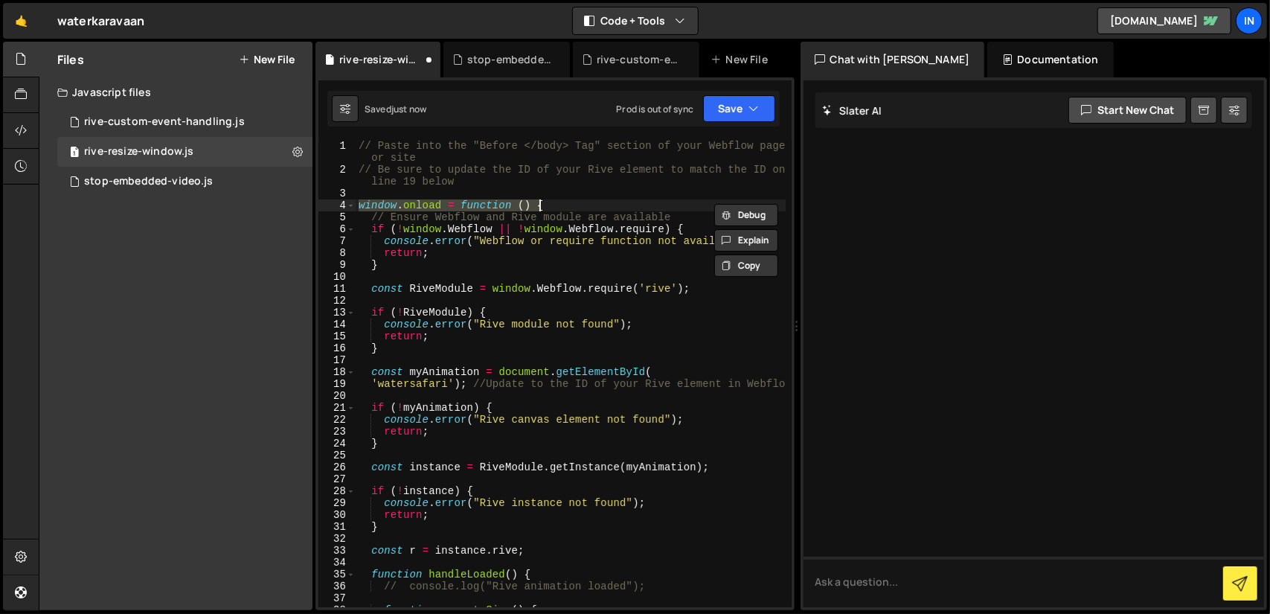
scroll to position [385, 0]
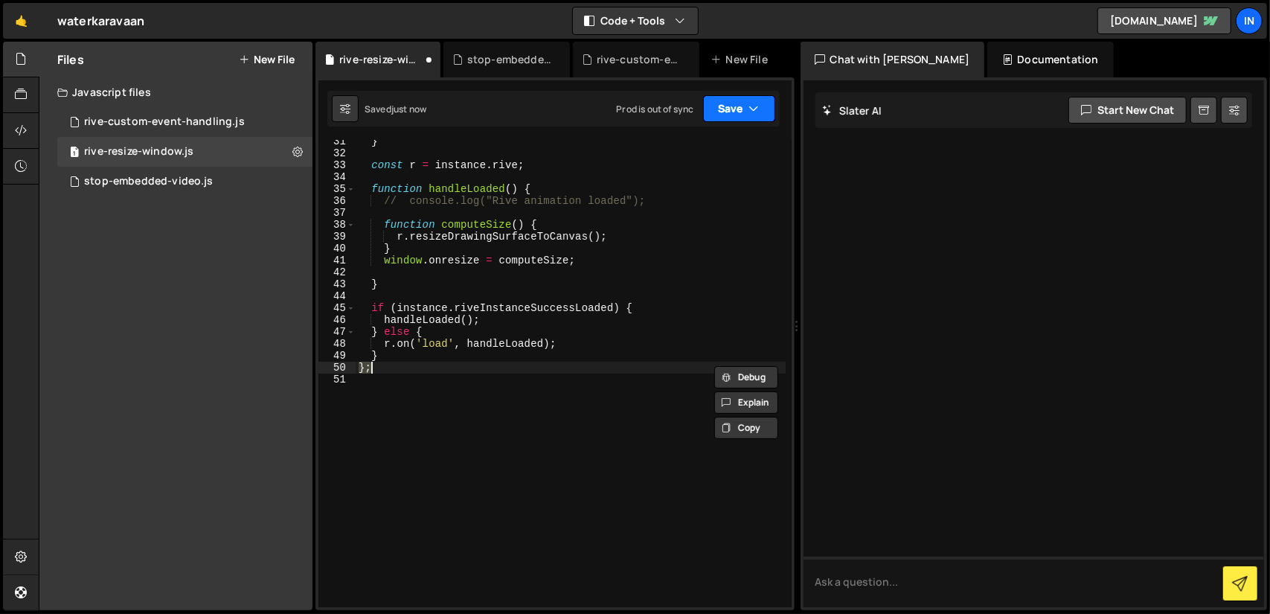
click at [738, 111] on button "Save" at bounding box center [739, 108] width 72 height 27
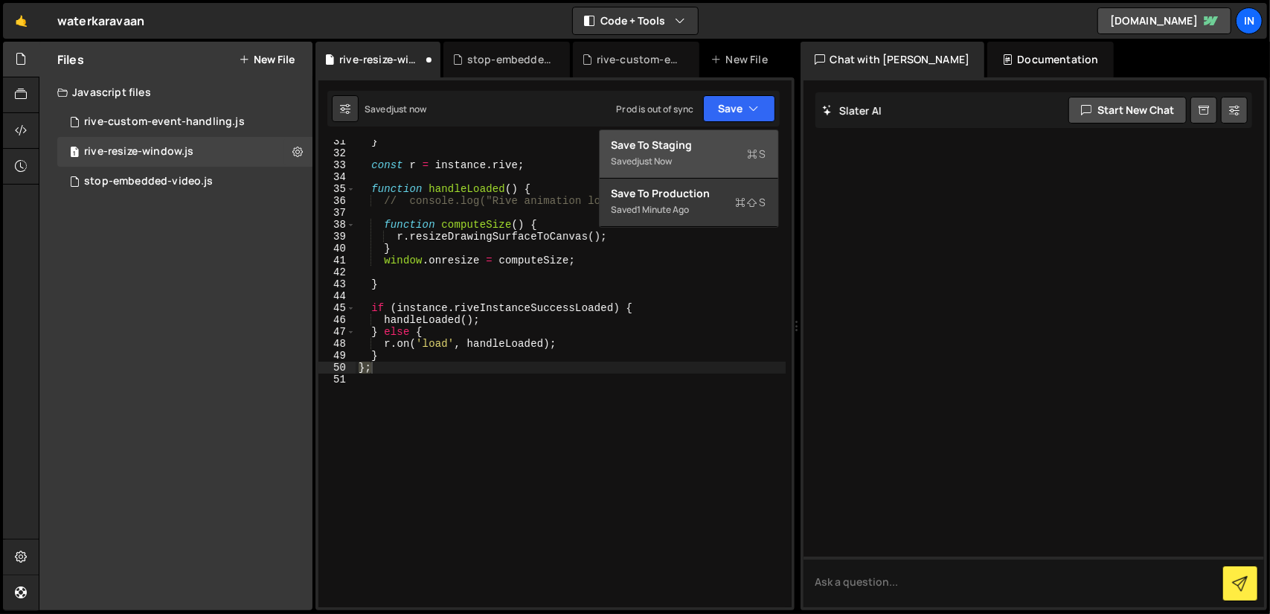
click at [699, 158] on div "Saved just now" at bounding box center [688, 161] width 155 height 18
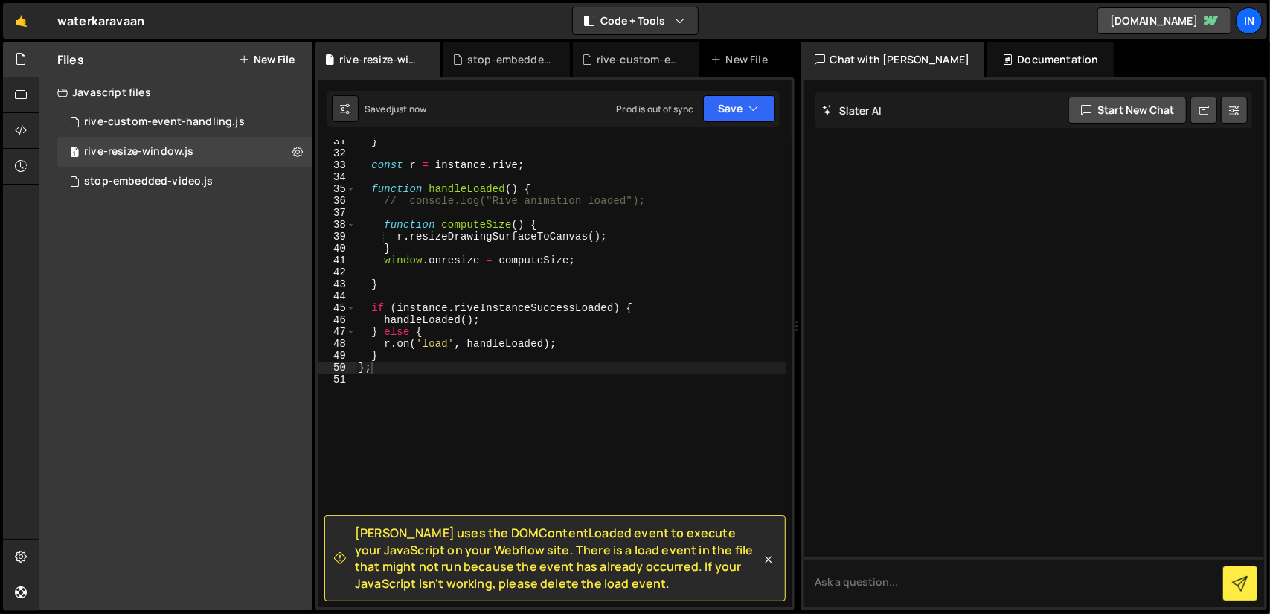
type textarea "r.on('load', handleLoaded);"
click at [696, 344] on div "} const r = instance . rive ; function handleLoaded ( ) { // console.log("Rive …" at bounding box center [571, 380] width 430 height 491
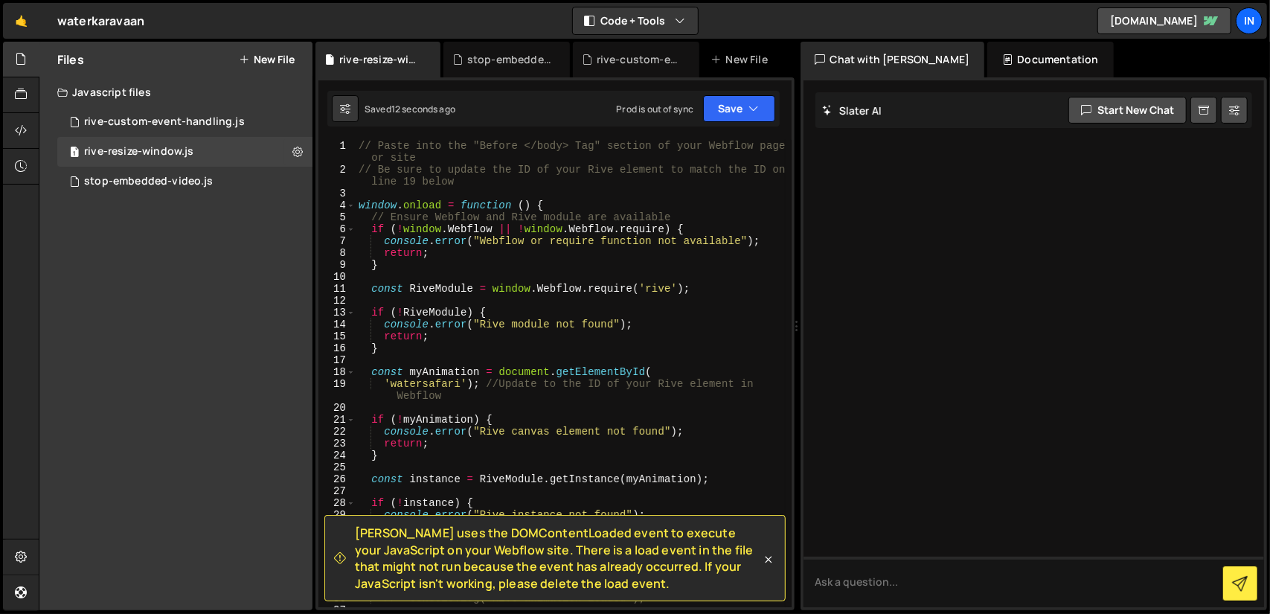
scroll to position [0, 0]
click at [14, 132] on div at bounding box center [21, 131] width 36 height 36
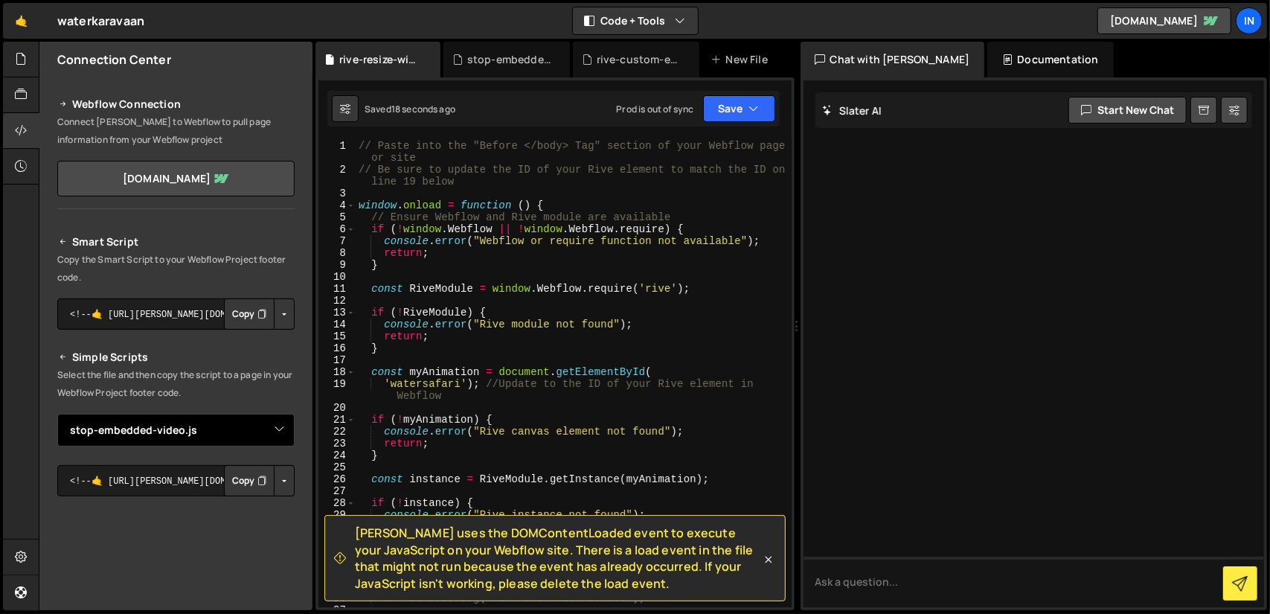
click at [273, 428] on select "Select File rive-custom-event-handling.js stop-embedded-video.js rive-resize-wi…" at bounding box center [175, 430] width 237 height 33
select select "46420"
click at [57, 414] on select "Select File rive-custom-event-handling.js stop-embedded-video.js rive-resize-wi…" at bounding box center [175, 430] width 237 height 33
click at [279, 481] on button "Button group with nested dropdown" at bounding box center [284, 480] width 21 height 31
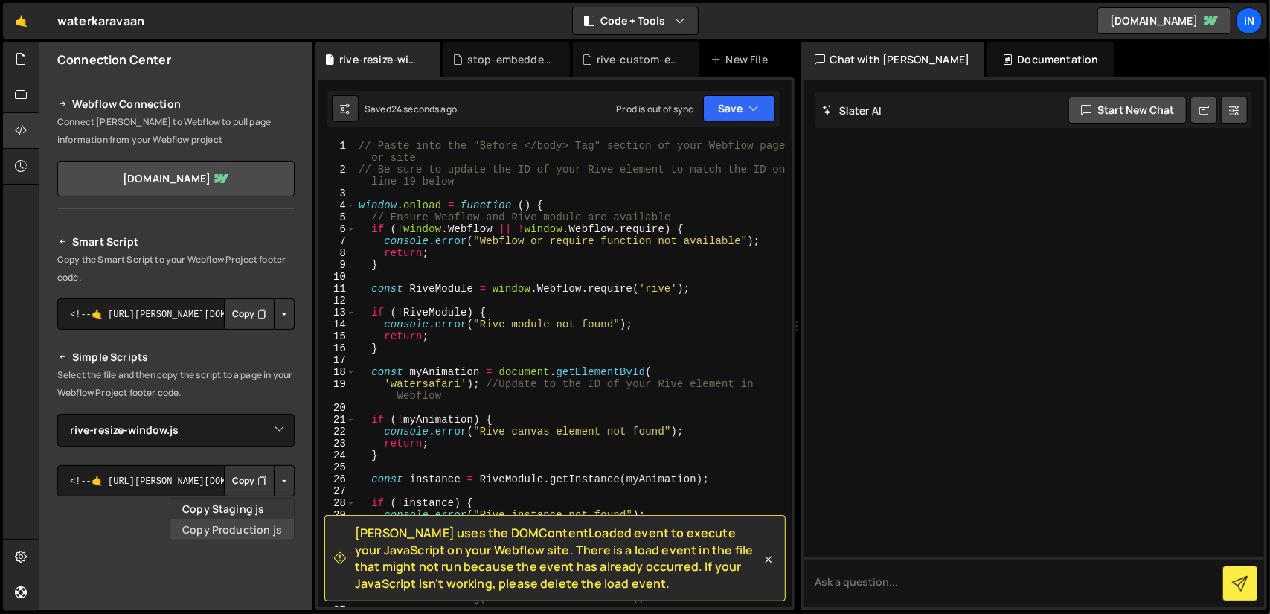
click at [251, 530] on link "Copy Production js" at bounding box center [231, 529] width 123 height 21
click at [257, 481] on icon "Button group with nested dropdown" at bounding box center [261, 480] width 9 height 15
click at [236, 313] on button "Copy" at bounding box center [249, 313] width 51 height 31
click at [24, 121] on div at bounding box center [21, 131] width 36 height 36
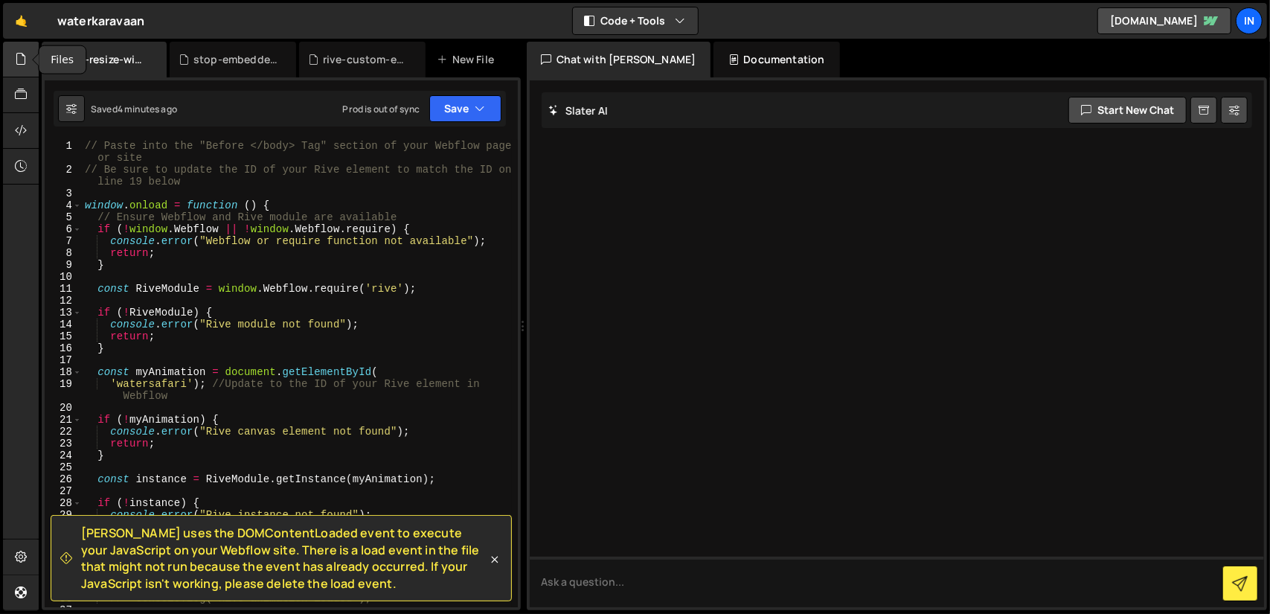
click at [23, 62] on icon at bounding box center [21, 59] width 12 height 16
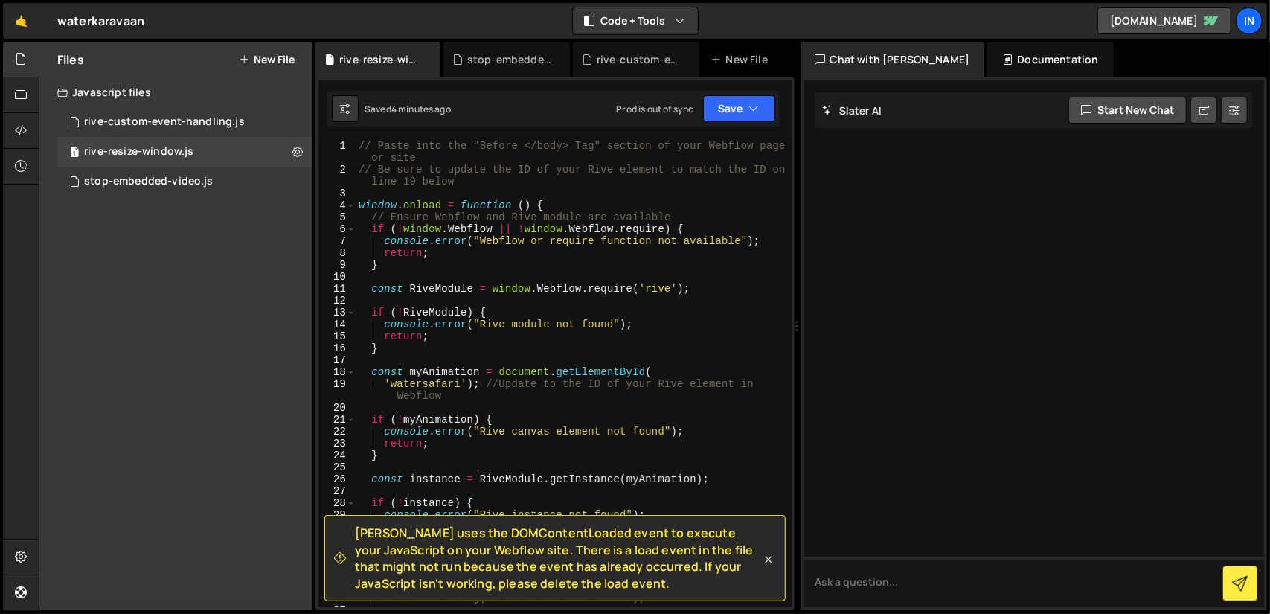
click at [186, 283] on div "Files New File Javascript files 2 rive-custom-event-handling.js 0 1 rive-resize…" at bounding box center [175, 326] width 273 height 568
click at [889, 423] on div at bounding box center [1033, 343] width 461 height 527
click at [769, 557] on icon at bounding box center [768, 559] width 15 height 15
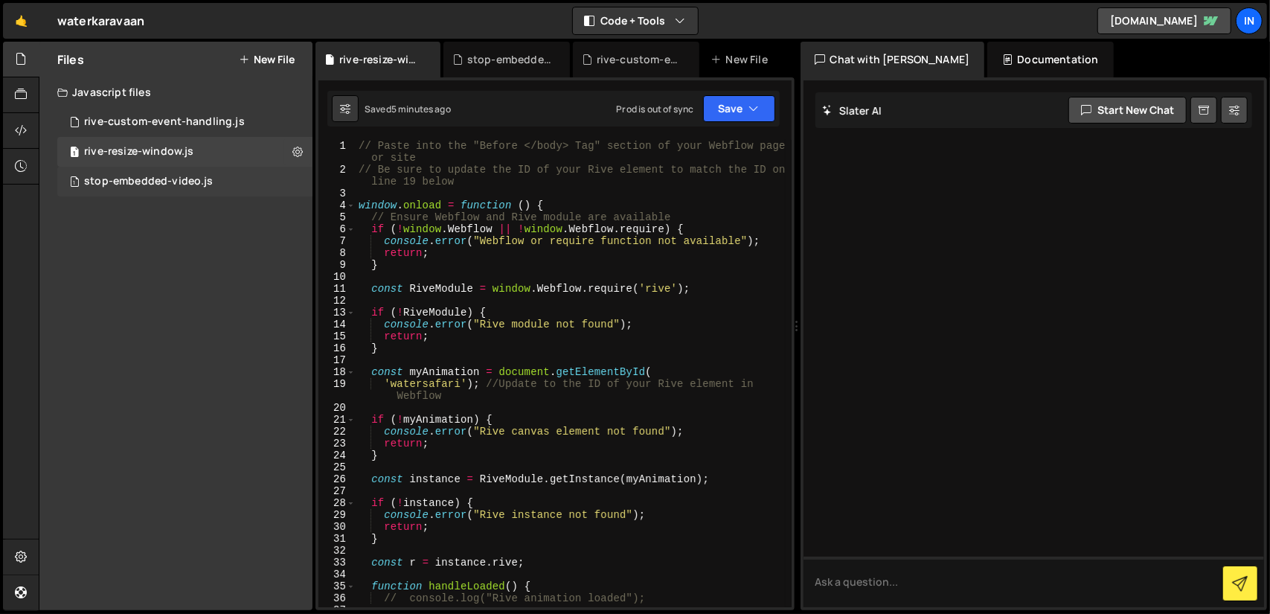
click at [151, 179] on div "stop-embedded-video.js" at bounding box center [148, 181] width 129 height 13
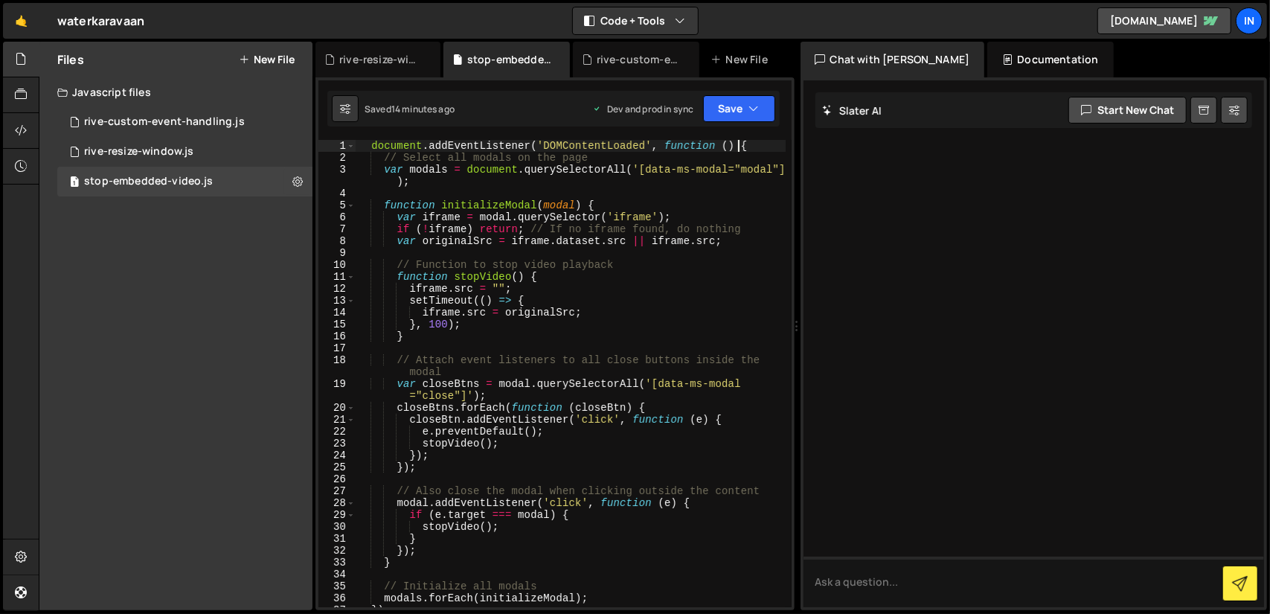
click at [736, 144] on div "document . addEventListener ( 'DOMContentLoaded' , function ( ) { // Select all…" at bounding box center [571, 385] width 430 height 491
click at [374, 144] on div "document . addEventListener ( 'DOMContentLoaded' , function ( ) { // Select all…" at bounding box center [571, 385] width 430 height 491
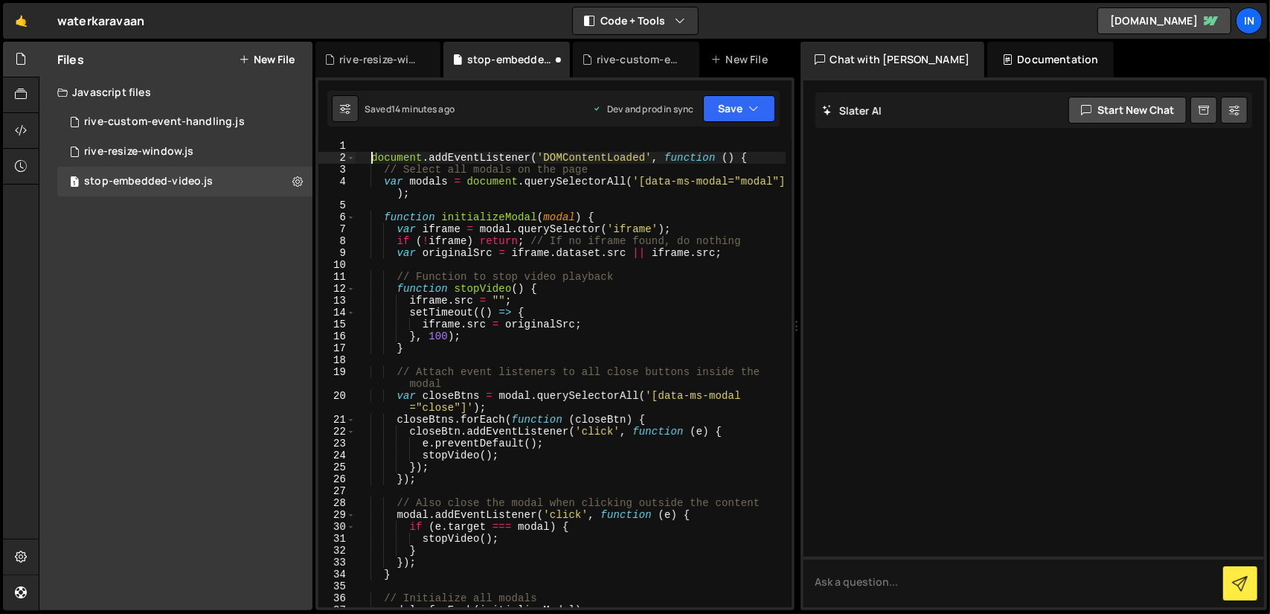
type textarea "document.addEventListener('DOMContentLoaded', function () {"
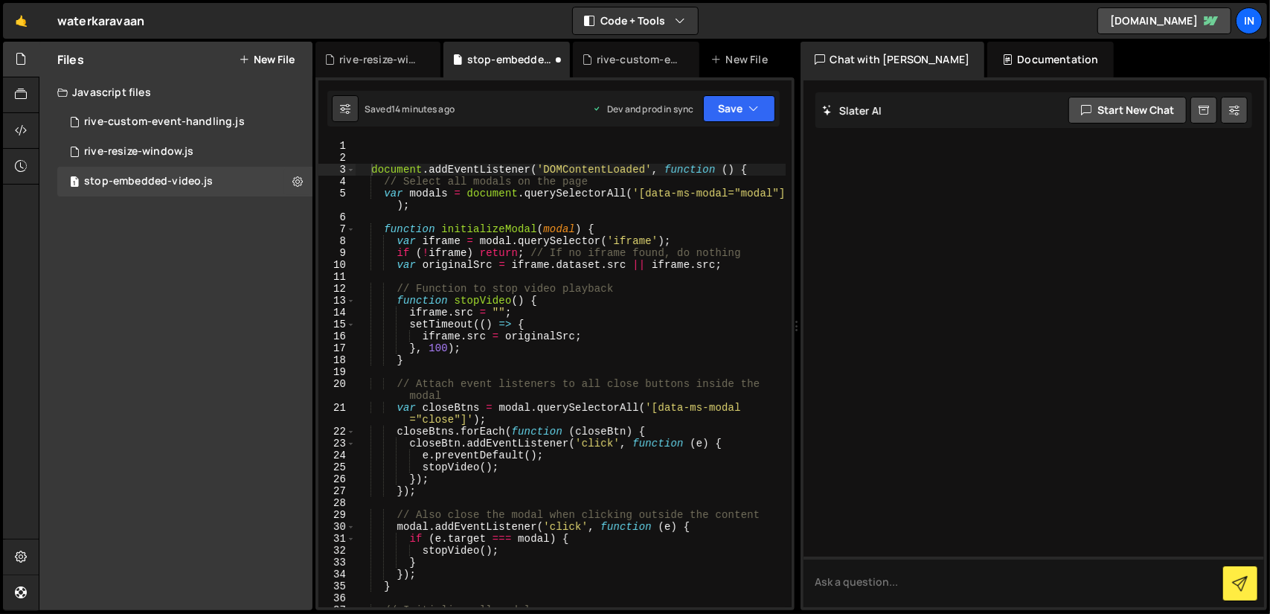
click at [417, 152] on div "document . addEventListener ( 'DOMContentLoaded' , function ( ) { // Select all…" at bounding box center [571, 385] width 430 height 491
paste textarea "<!-- 💙 MEMBERSCRIPT #146 v0.1 💙 - STOP VIDEOS FROM PLAYING WHEN A MODAL CLOSES …"
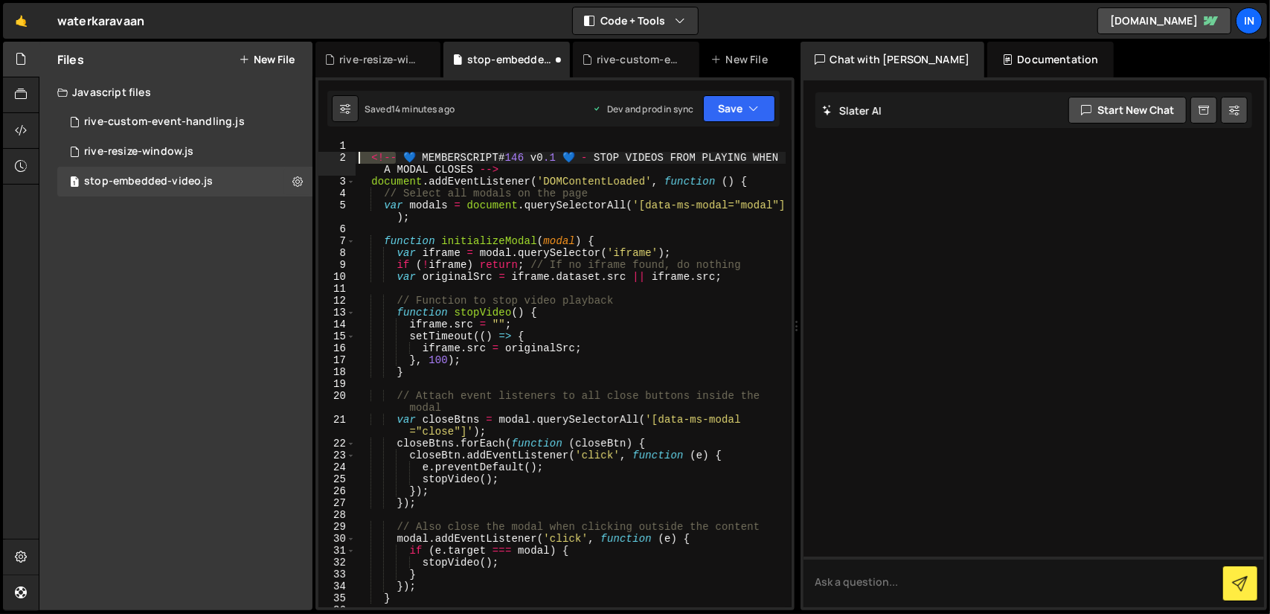
drag, startPoint x: 396, startPoint y: 156, endPoint x: 359, endPoint y: 153, distance: 37.3
click at [359, 153] on div "<!-- 💙 MEMBERSCRIPT # 146 v0 .1 💙 - STOP VIDEOS FROM PLAYING WHEN A MODAL CLOSE…" at bounding box center [571, 385] width 430 height 491
click at [505, 167] on div "// 💙 MEMBERSCRIPT #146 v0.1 💙 - STOP VIDEOS FROM PLAYING WHEN A MODAL CLOSES --…" at bounding box center [571, 385] width 430 height 491
type textarea "// 💙 MEMBERSCRIPT #146 v0.1 💙 - STOP VIDEOS FROM PLAYING WHEN A MODAL CLOSES"
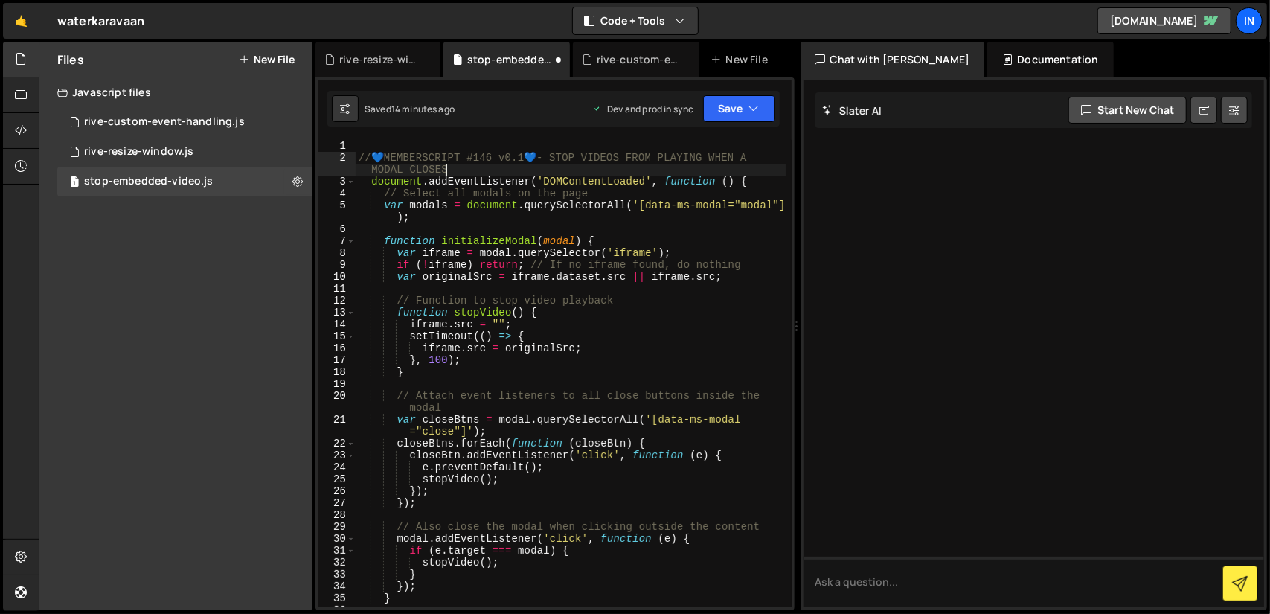
click at [998, 380] on div at bounding box center [1033, 343] width 461 height 527
click at [167, 120] on div "rive-custom-event-handling.js" at bounding box center [164, 121] width 161 height 13
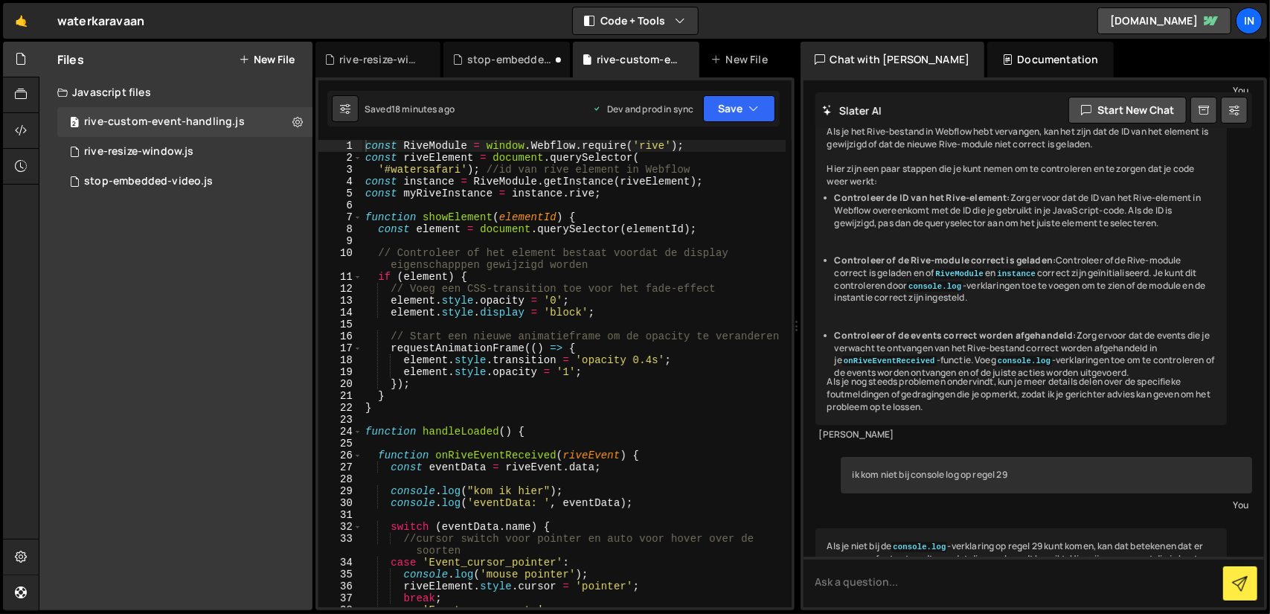
scroll to position [7789, 0]
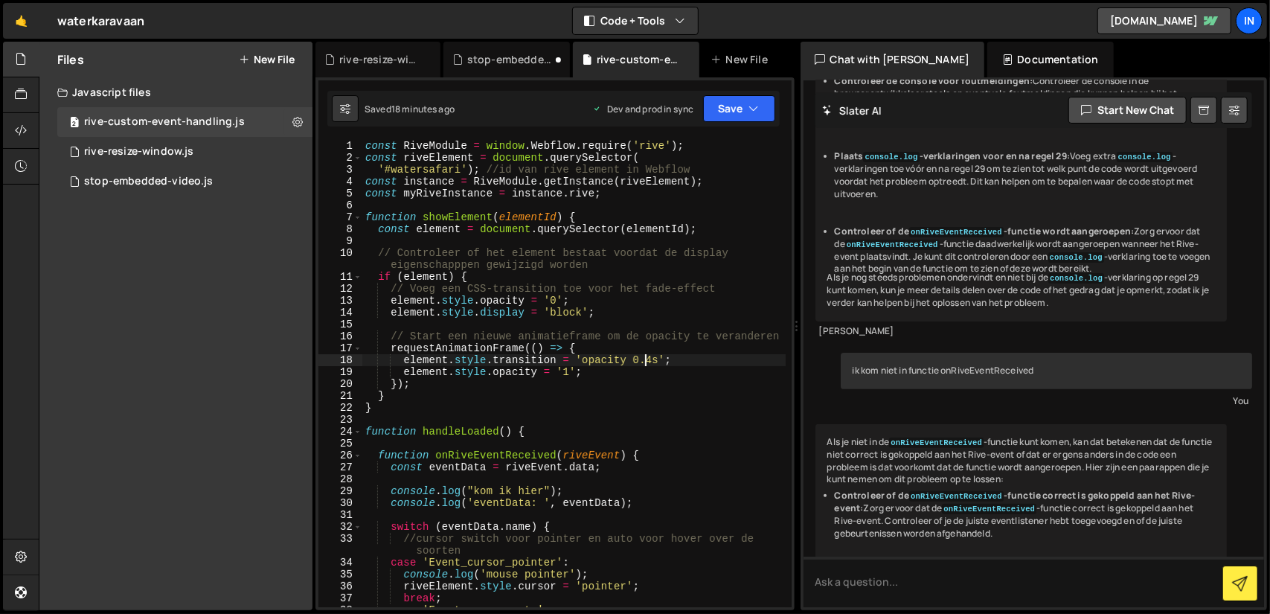
click at [646, 360] on div "const RiveModule = window . Webflow . require ( 'rive' ) ; const riveElement = …" at bounding box center [573, 385] width 423 height 491
click at [693, 463] on div "const RiveModule = window . Webflow . require ( 'rive' ) ; const riveElement = …" at bounding box center [573, 385] width 423 height 491
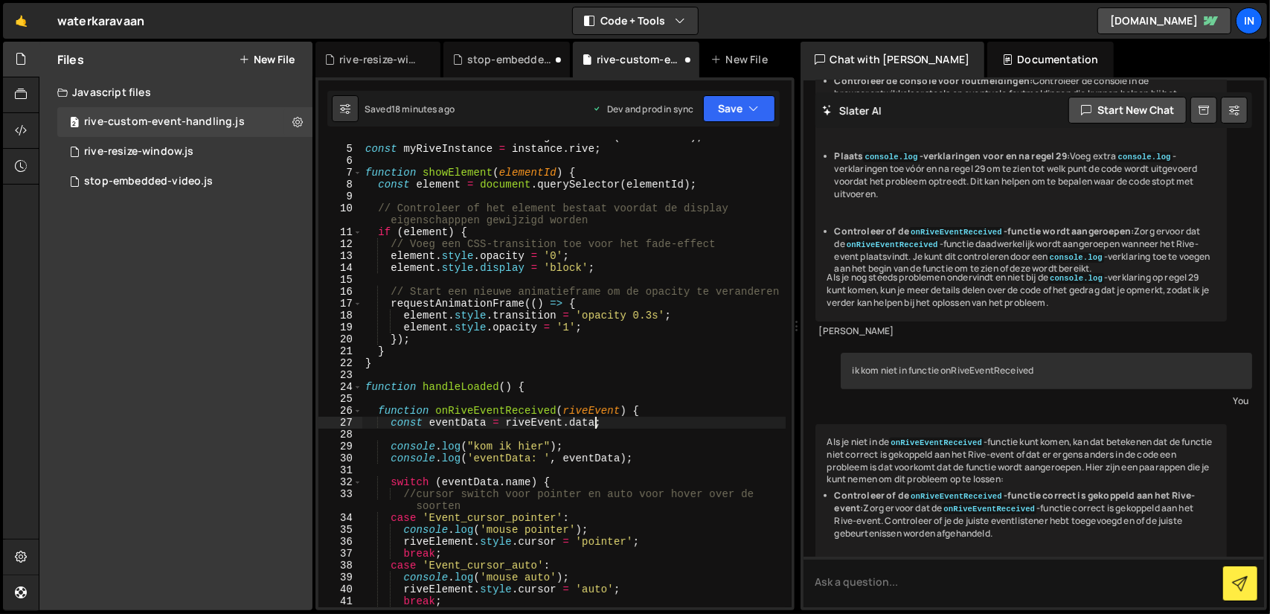
scroll to position [45, 0]
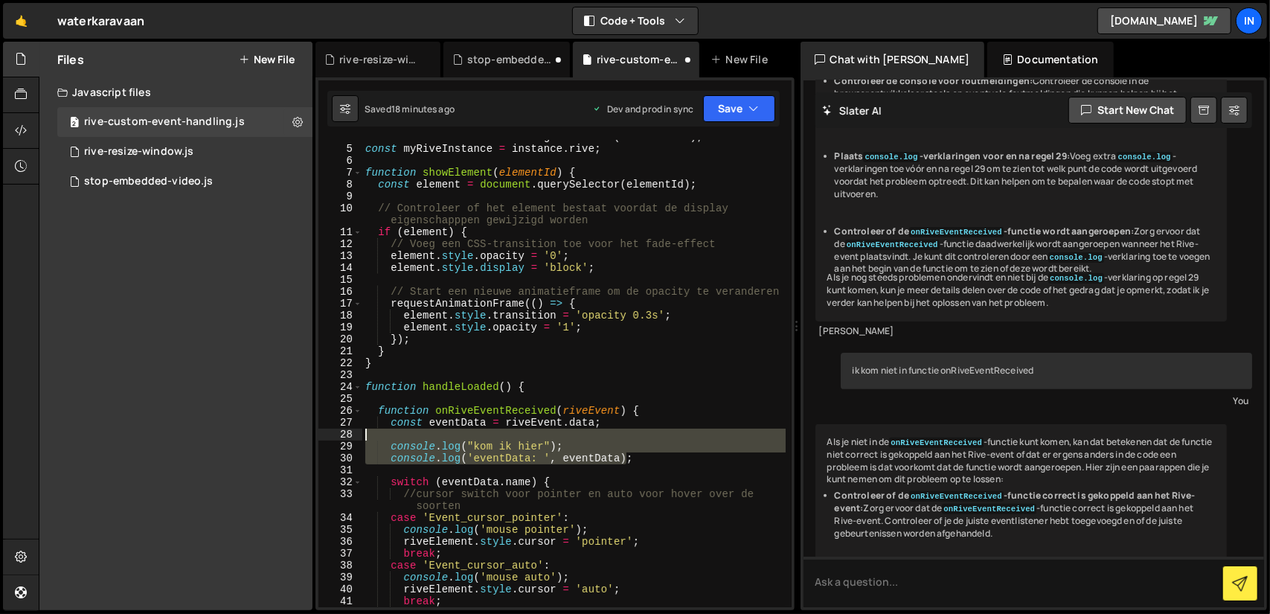
drag, startPoint x: 646, startPoint y: 460, endPoint x: 318, endPoint y: 440, distance: 328.7
click at [318, 440] on div "const eventData = [DOMAIN_NAME]; 4 5 6 7 8 9 10 11 12 13 14 15 16 17 18 19 20 2…" at bounding box center [554, 343] width 479 height 533
type textarea "console.log("kom ik hier");"
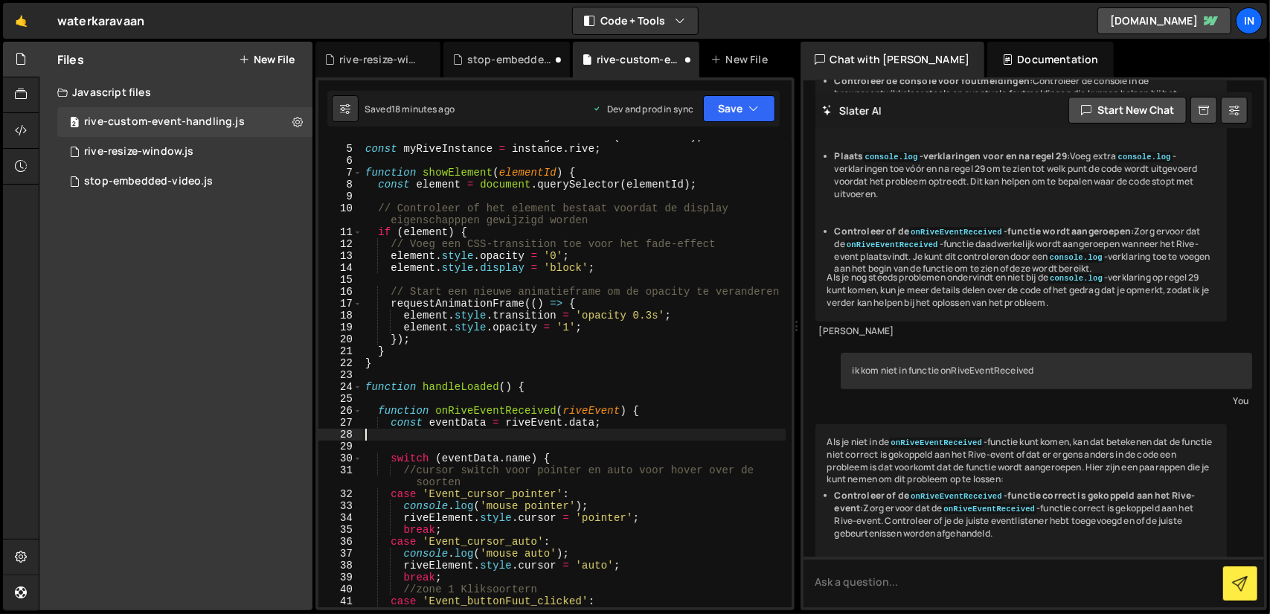
scroll to position [0, 0]
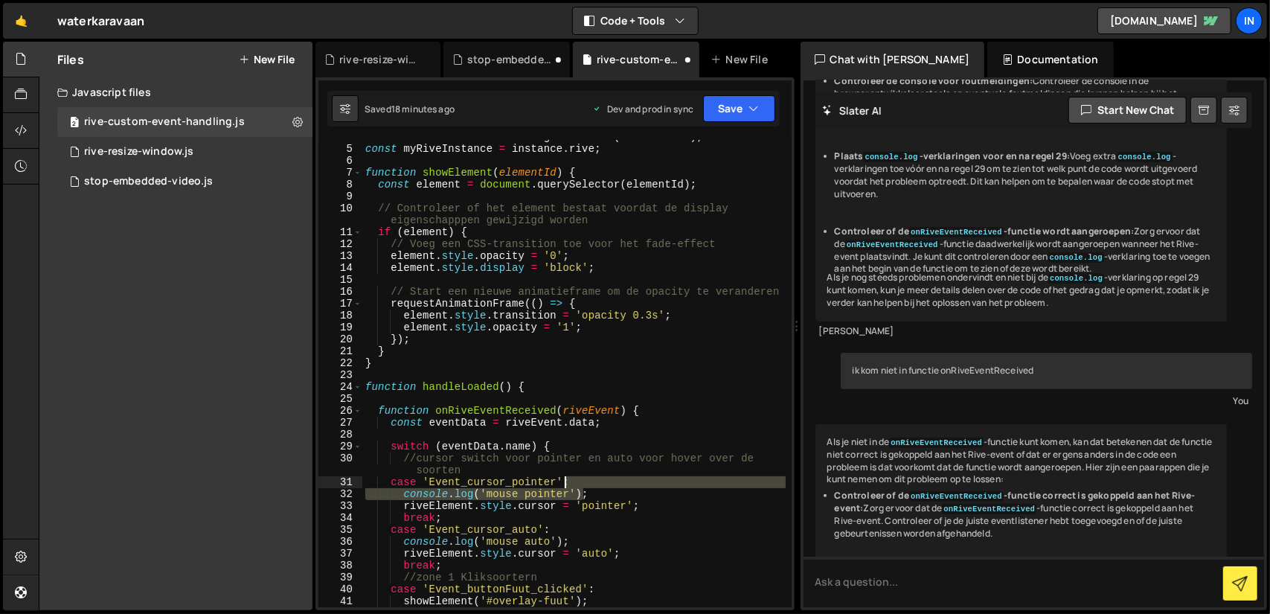
drag, startPoint x: 593, startPoint y: 495, endPoint x: 586, endPoint y: 480, distance: 16.3
click at [586, 480] on div "const instance = RiveModule . getInstance ( riveElement ) ; const myRiveInstanc…" at bounding box center [573, 376] width 423 height 491
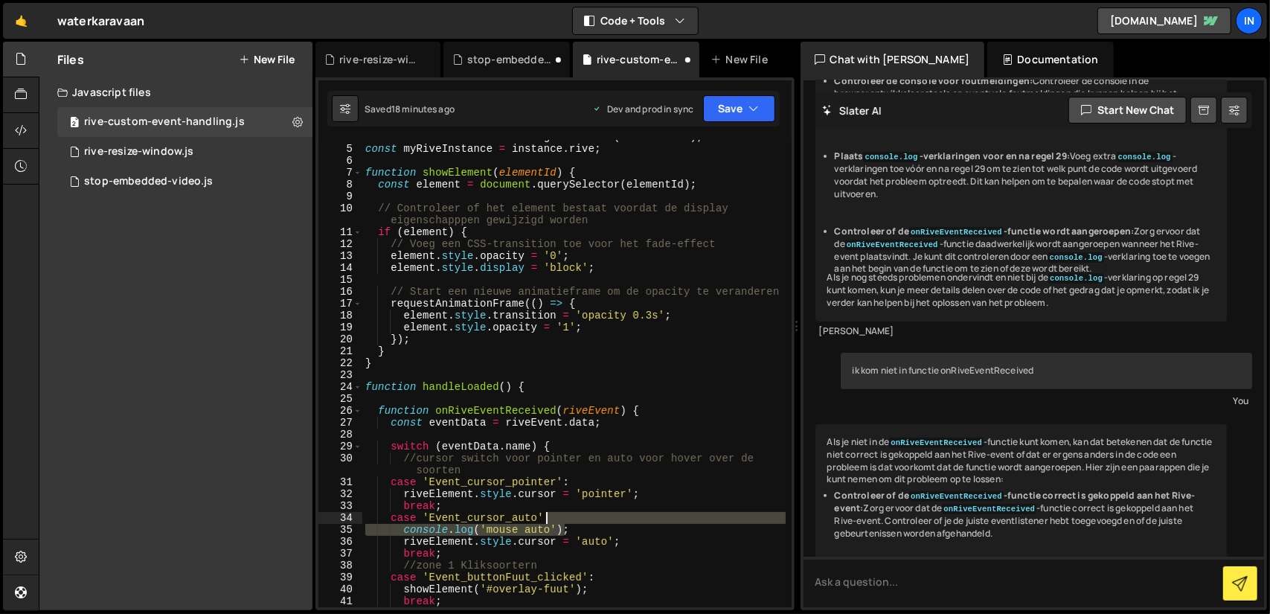
drag, startPoint x: 585, startPoint y: 527, endPoint x: 580, endPoint y: 518, distance: 10.3
click at [580, 518] on div "const instance = RiveModule . getInstance ( riveElement ) ; const myRiveInstanc…" at bounding box center [573, 376] width 423 height 491
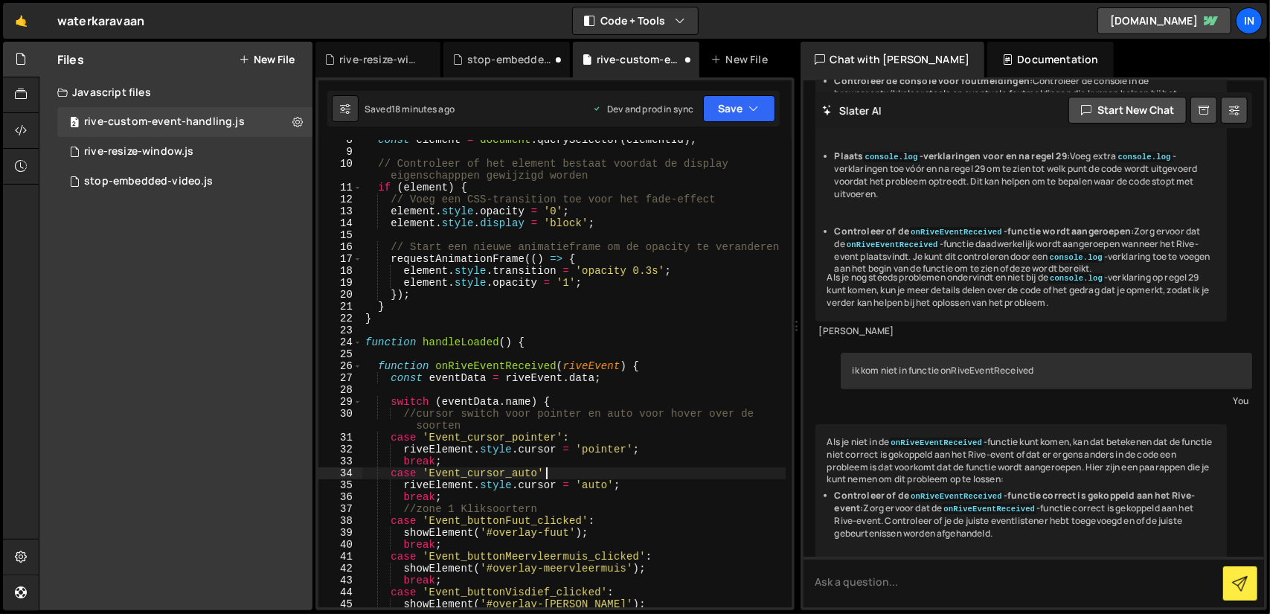
scroll to position [134, 0]
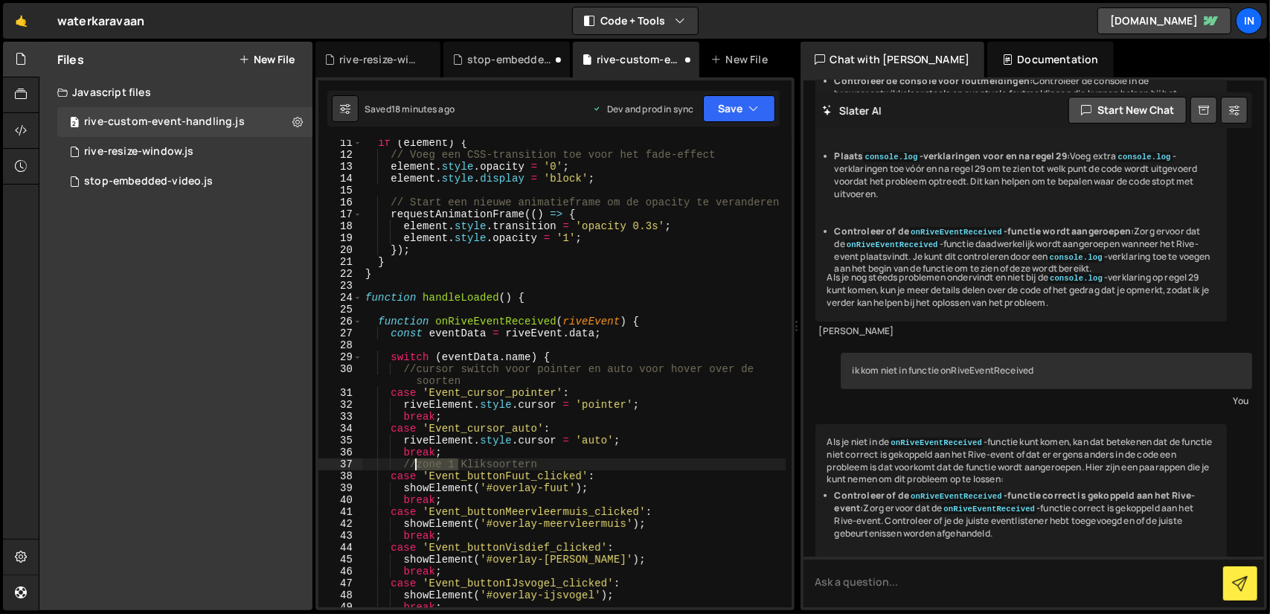
drag, startPoint x: 457, startPoint y: 463, endPoint x: 418, endPoint y: 462, distance: 38.7
click at [418, 462] on div "if ( element ) { // Voeg een CSS-transition toe voor het fade-effect element . …" at bounding box center [573, 382] width 423 height 491
click at [482, 466] on div "if ( element ) { // Voeg een CSS-transition toe voor het fade-effect element . …" at bounding box center [573, 382] width 423 height 491
click at [729, 514] on div "if ( element ) { // Voeg een CSS-transition toe voor het fade-effect element . …" at bounding box center [573, 382] width 423 height 491
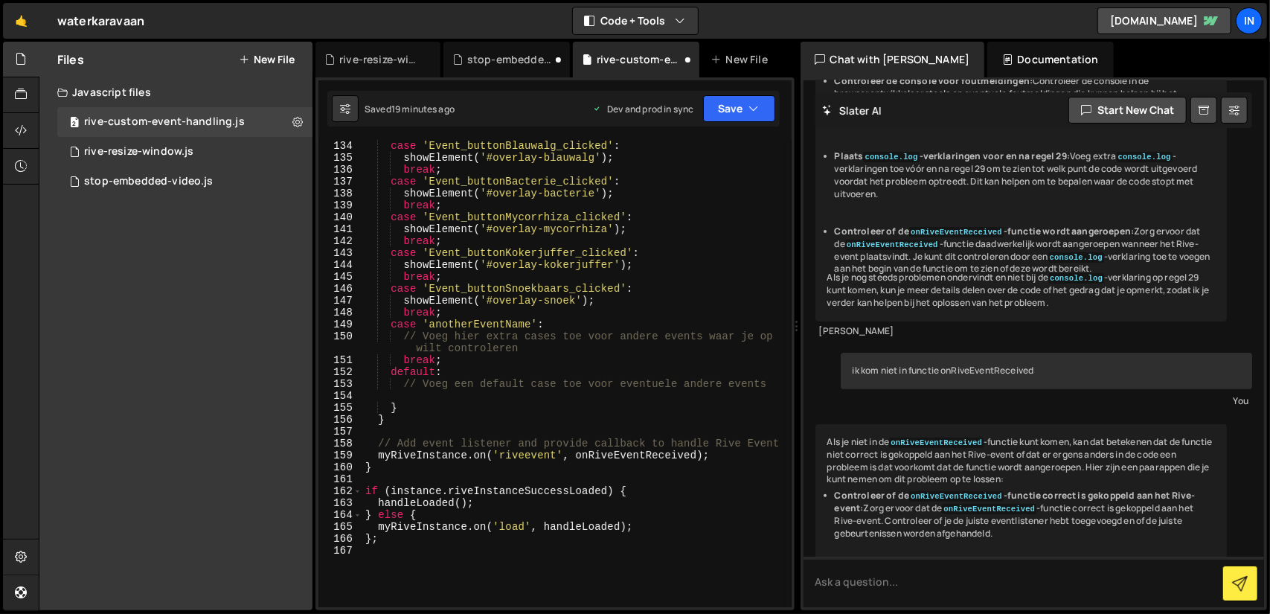
scroll to position [1651, 0]
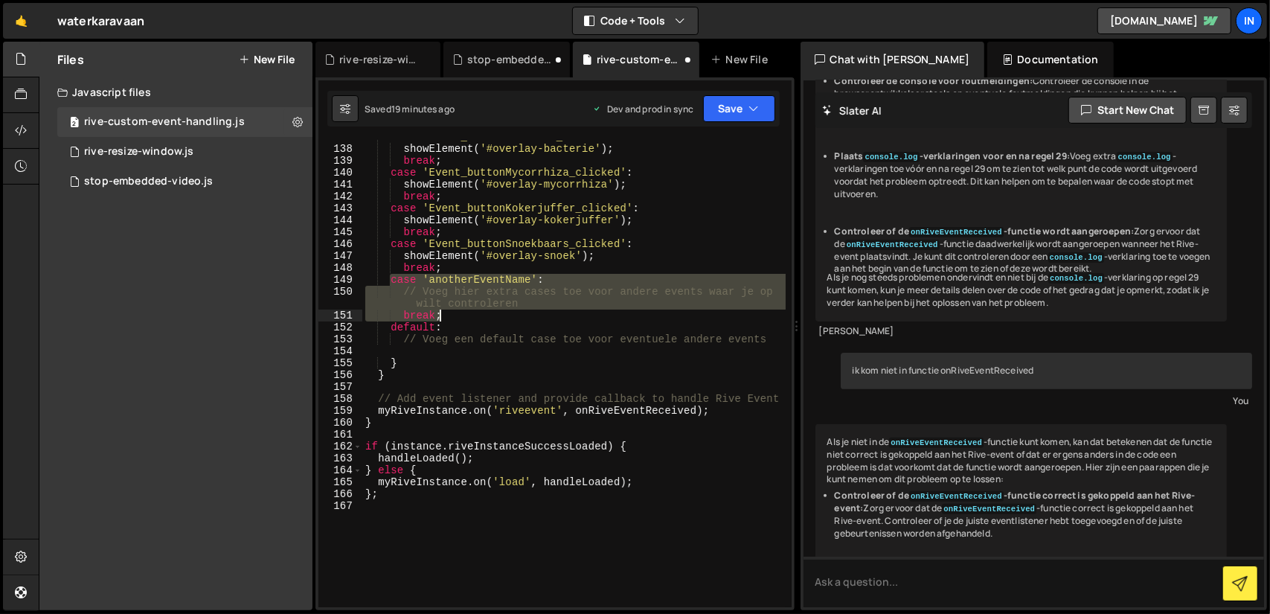
drag, startPoint x: 410, startPoint y: 283, endPoint x: 442, endPoint y: 313, distance: 43.7
click at [442, 313] on div "case 'Event_buttonBacterie_clicked' : showElement ( '#overlay-bacterie' ) ; bre…" at bounding box center [573, 376] width 423 height 491
type textarea "// Voeg hier extra cases toe voor andere events waar je op [PERSON_NAME] contro…"
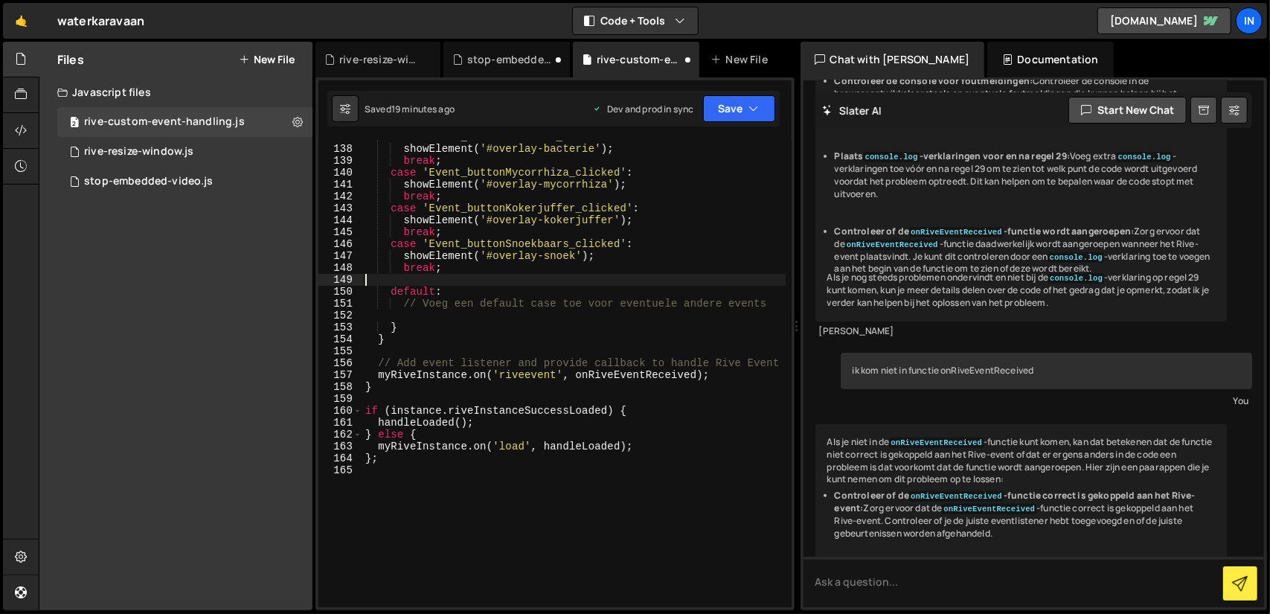
type textarea "break;"
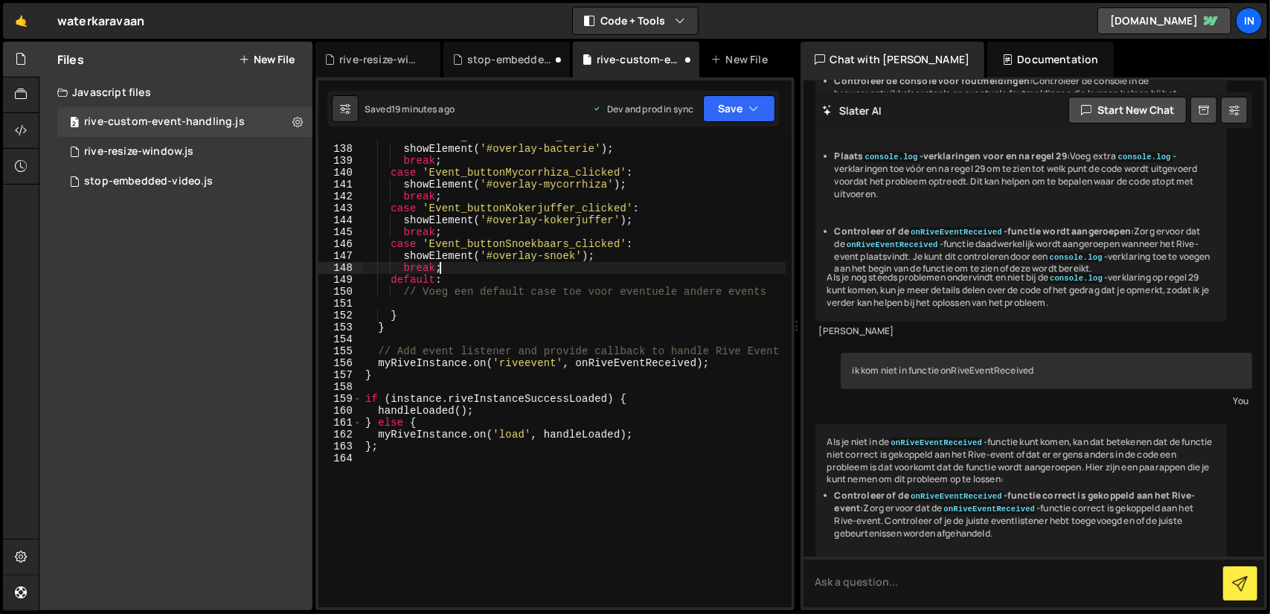
click at [452, 300] on div "case 'Event_buttonBacterie_clicked' : showElement ( '#overlay-bacterie' ) ; bre…" at bounding box center [573, 376] width 423 height 491
click at [761, 102] on button "Save" at bounding box center [739, 108] width 72 height 27
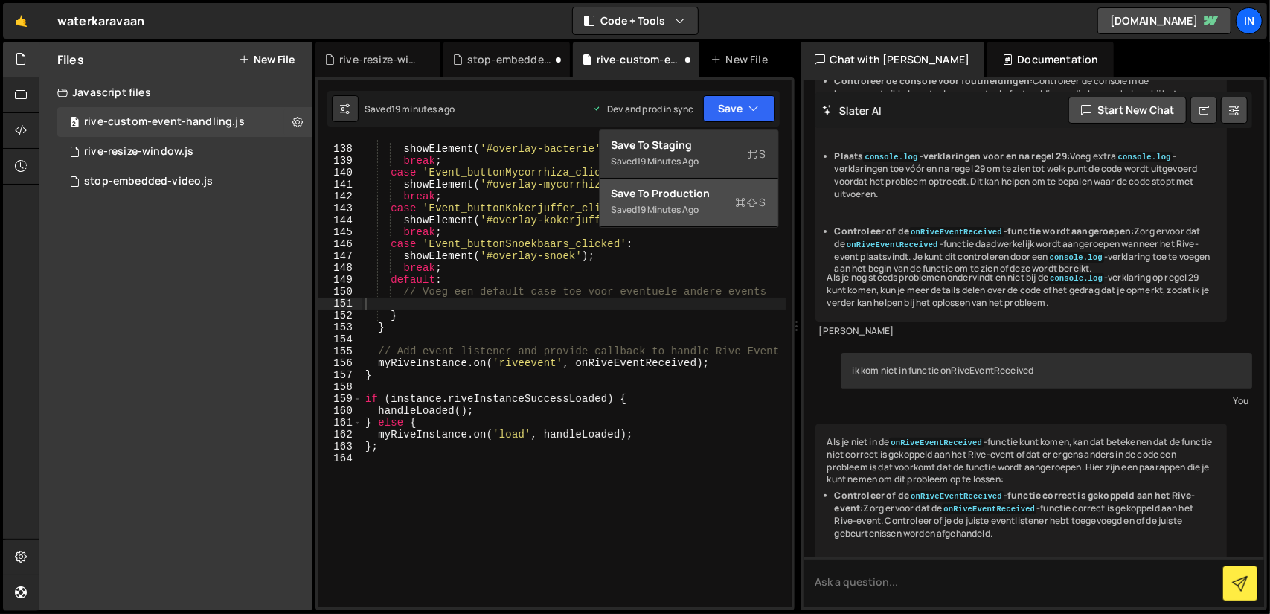
click at [693, 202] on div "Saved 19 minutes ago" at bounding box center [688, 210] width 155 height 18
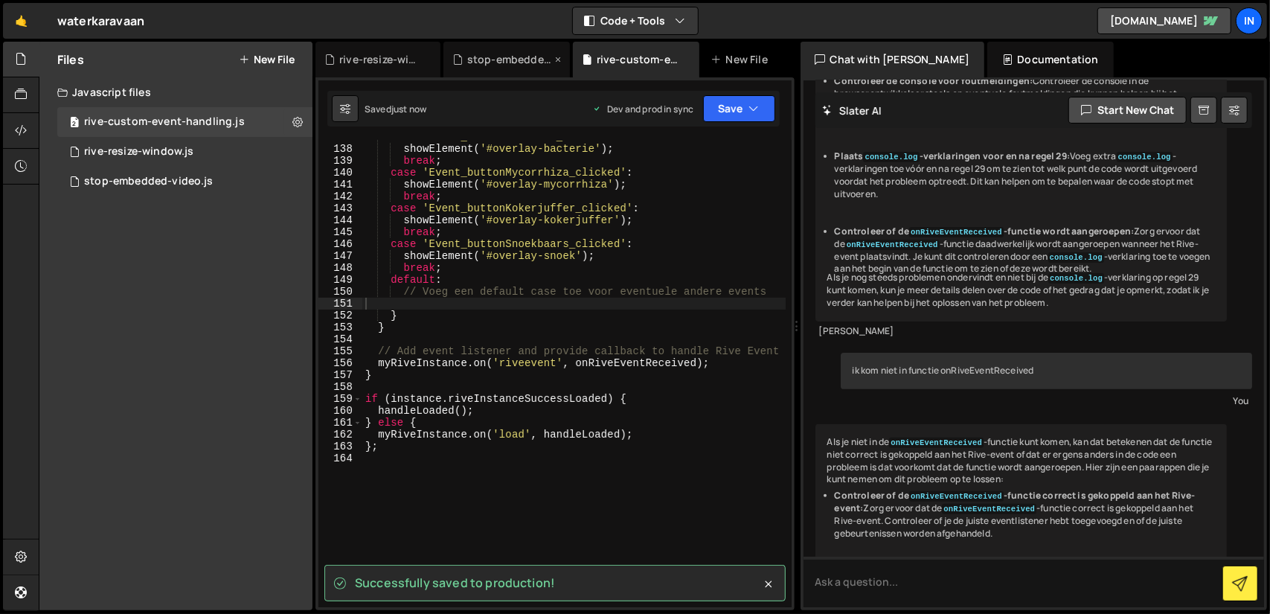
click at [516, 57] on div "stop-embedded-video.js" at bounding box center [509, 59] width 85 height 15
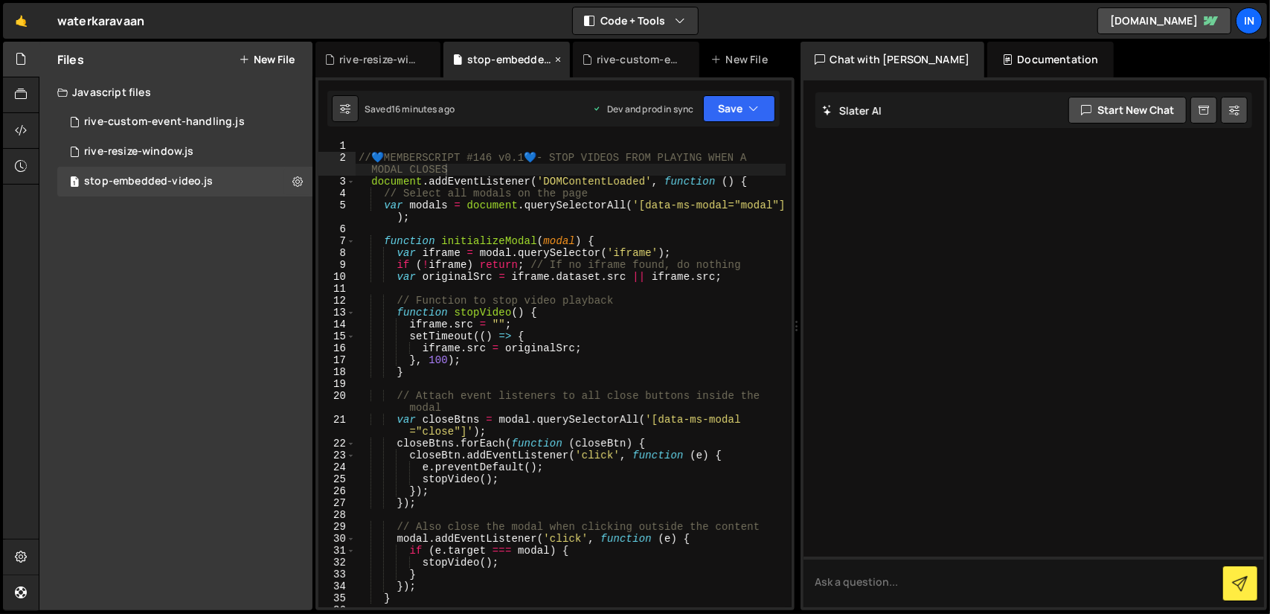
scroll to position [0, 0]
click at [737, 105] on button "Save" at bounding box center [739, 108] width 72 height 27
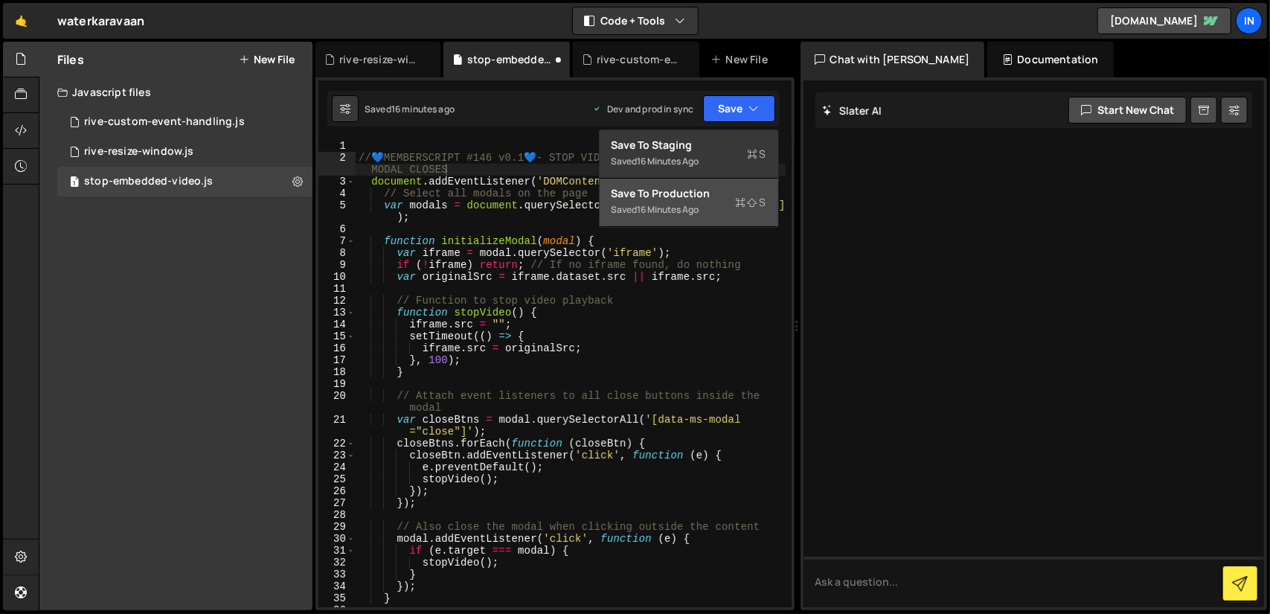
click at [708, 201] on div "Saved 16 minutes ago" at bounding box center [688, 210] width 155 height 18
